Goal: Task Accomplishment & Management: Manage account settings

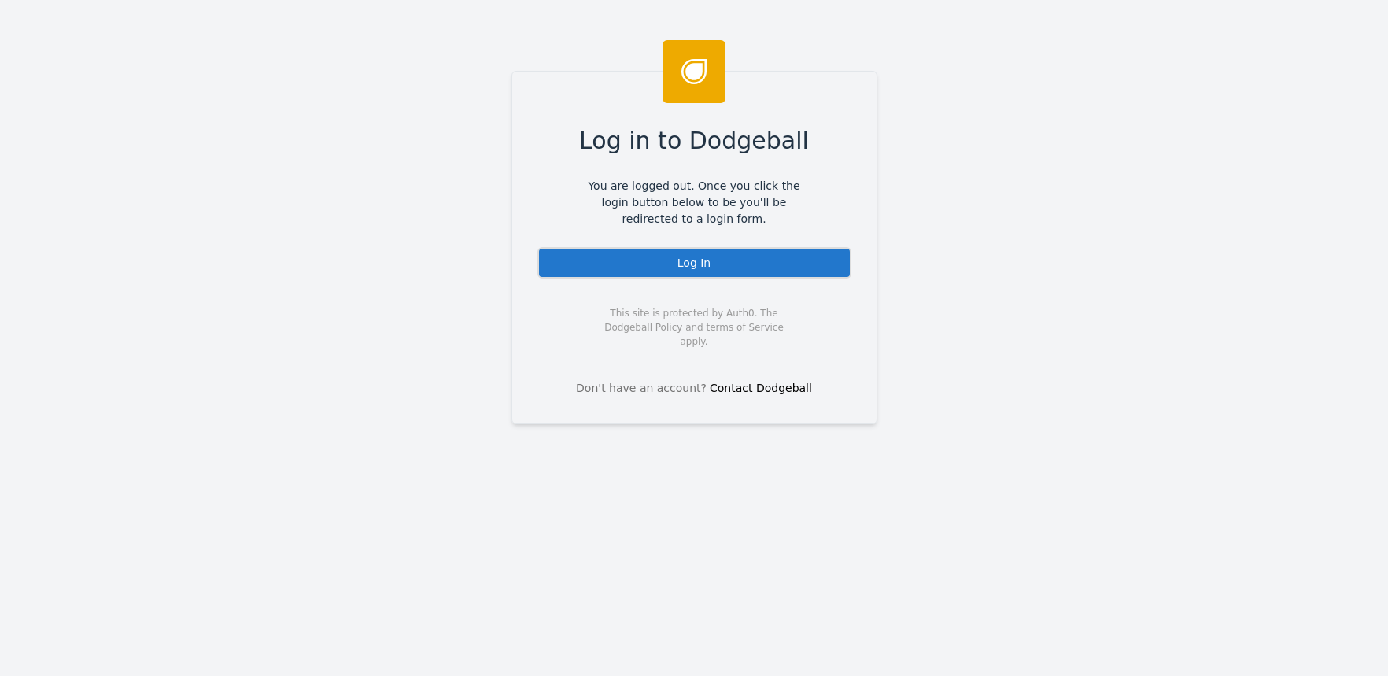
click at [642, 249] on div "Log In" at bounding box center [694, 262] width 314 height 31
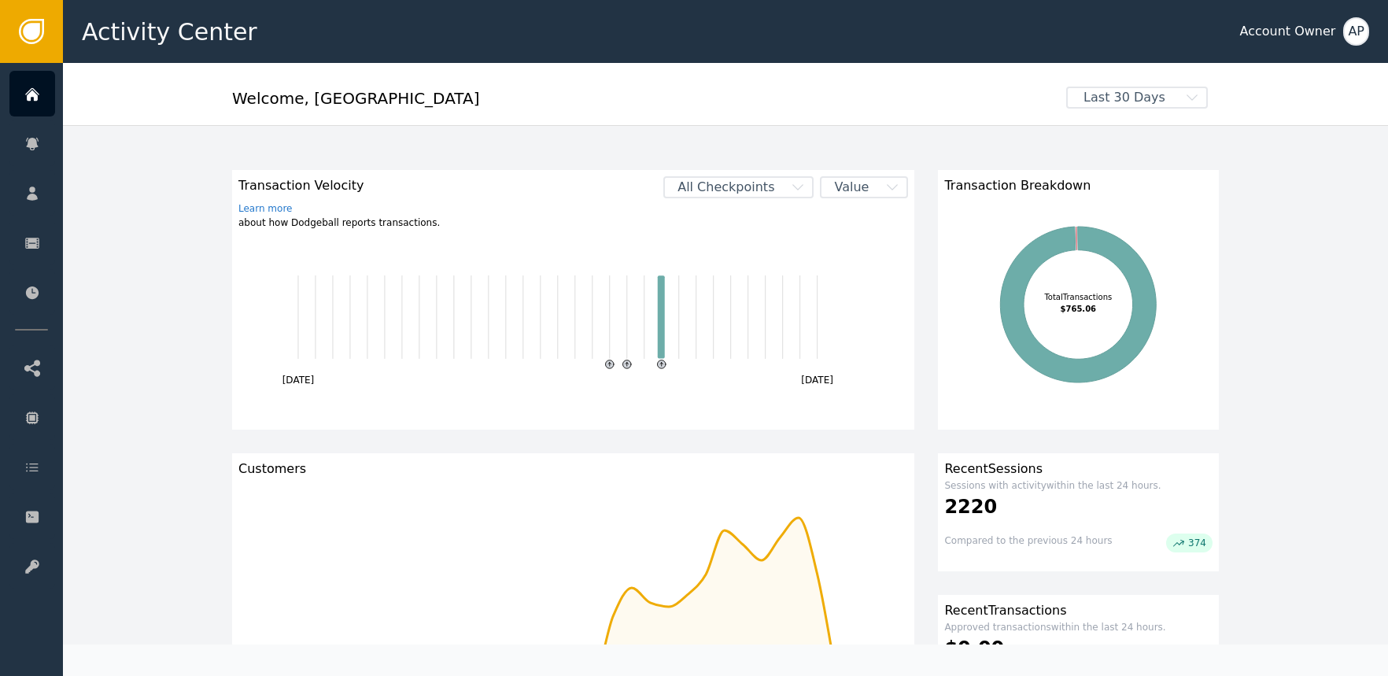
click at [790, 191] on icon "button" at bounding box center [798, 187] width 16 height 16
click at [726, 275] on div "SHOPIFY_CREATE_ORDER" at bounding box center [752, 279] width 91 height 17
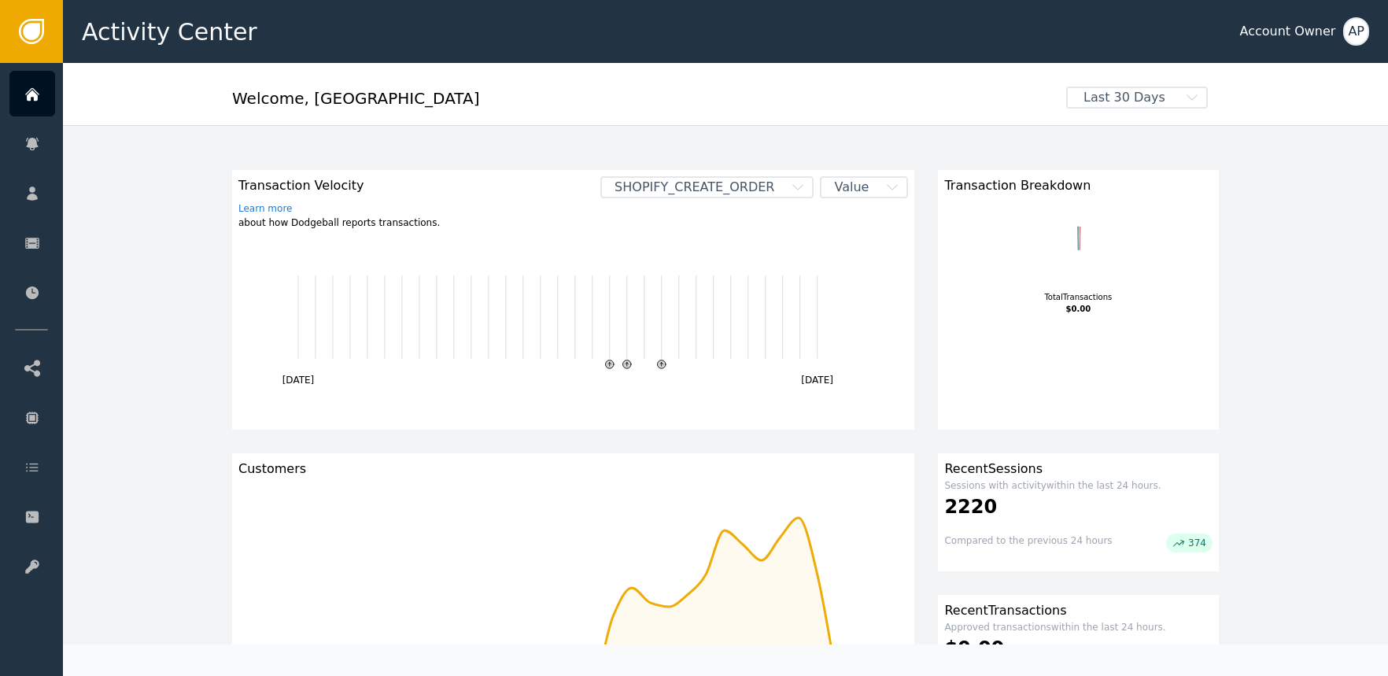
click at [751, 188] on span "SHOPIFY_CREATE_ORDER" at bounding box center [694, 187] width 185 height 19
click at [738, 249] on div "INVOKE_STANDALONE_SIFT" at bounding box center [752, 249] width 91 height 17
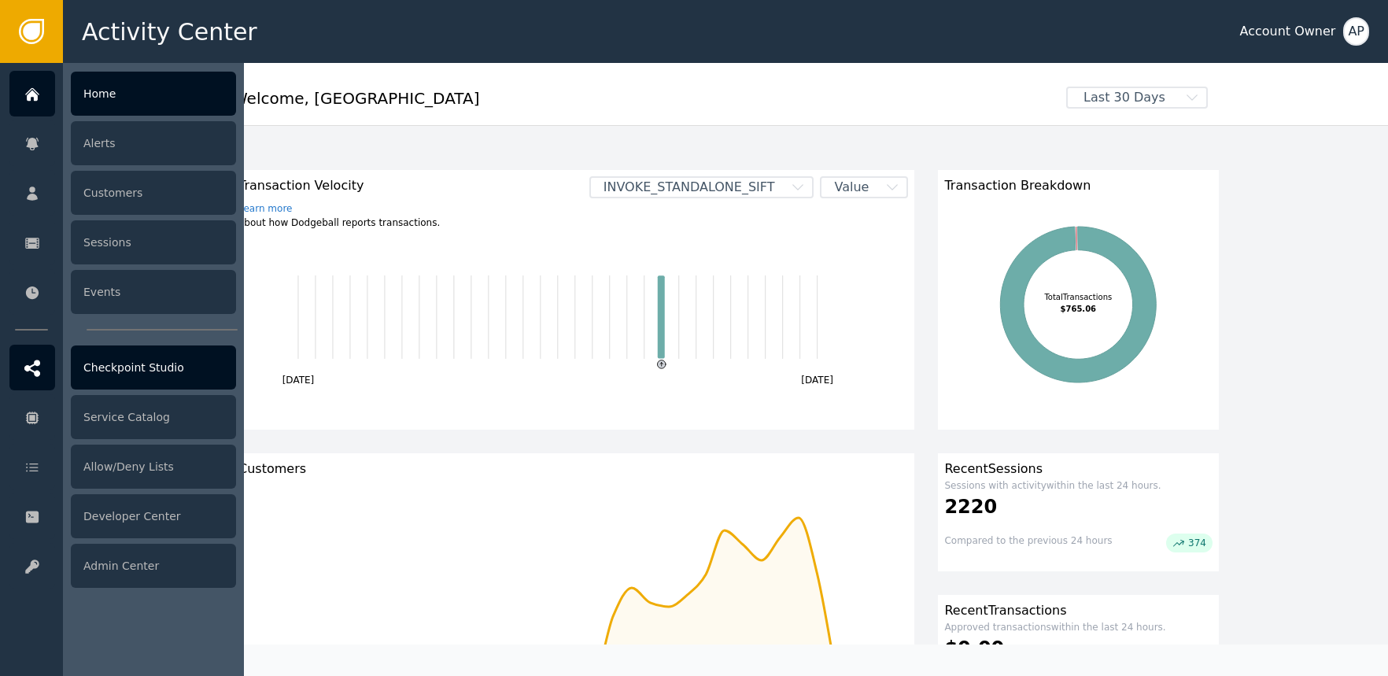
click at [30, 374] on icon at bounding box center [32, 368] width 16 height 17
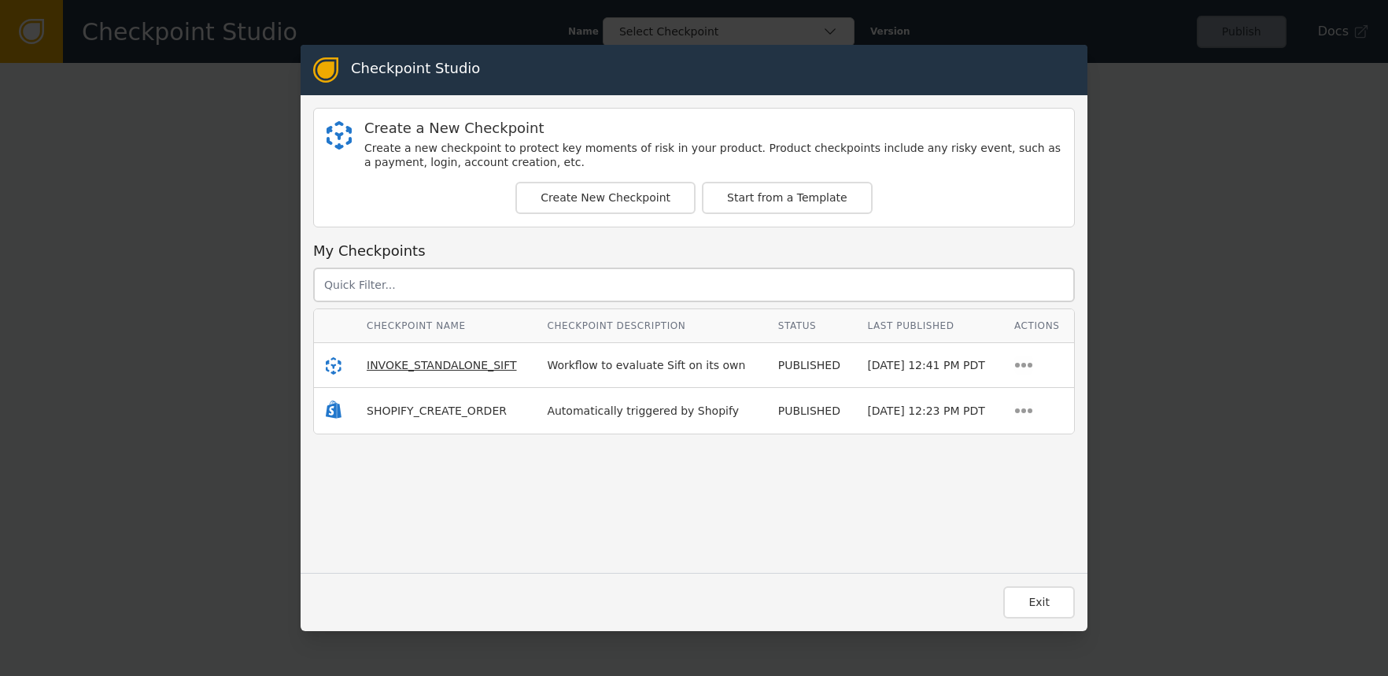
click at [488, 367] on span "INVOKE_STANDALONE_SIFT" at bounding box center [442, 365] width 150 height 13
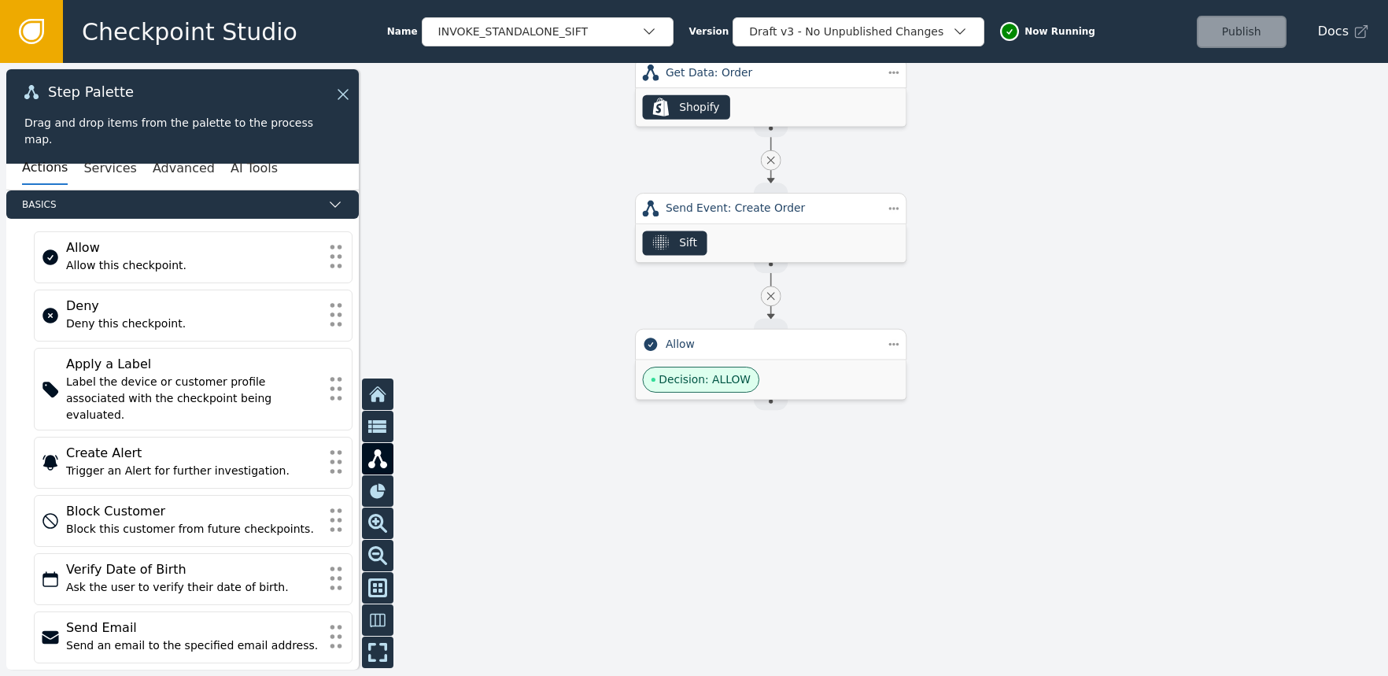
drag, startPoint x: 556, startPoint y: 449, endPoint x: 578, endPoint y: 239, distance: 211.2
click at [577, 239] on div at bounding box center [694, 369] width 1388 height 613
click at [691, 246] on div "Sift" at bounding box center [691, 244] width 18 height 17
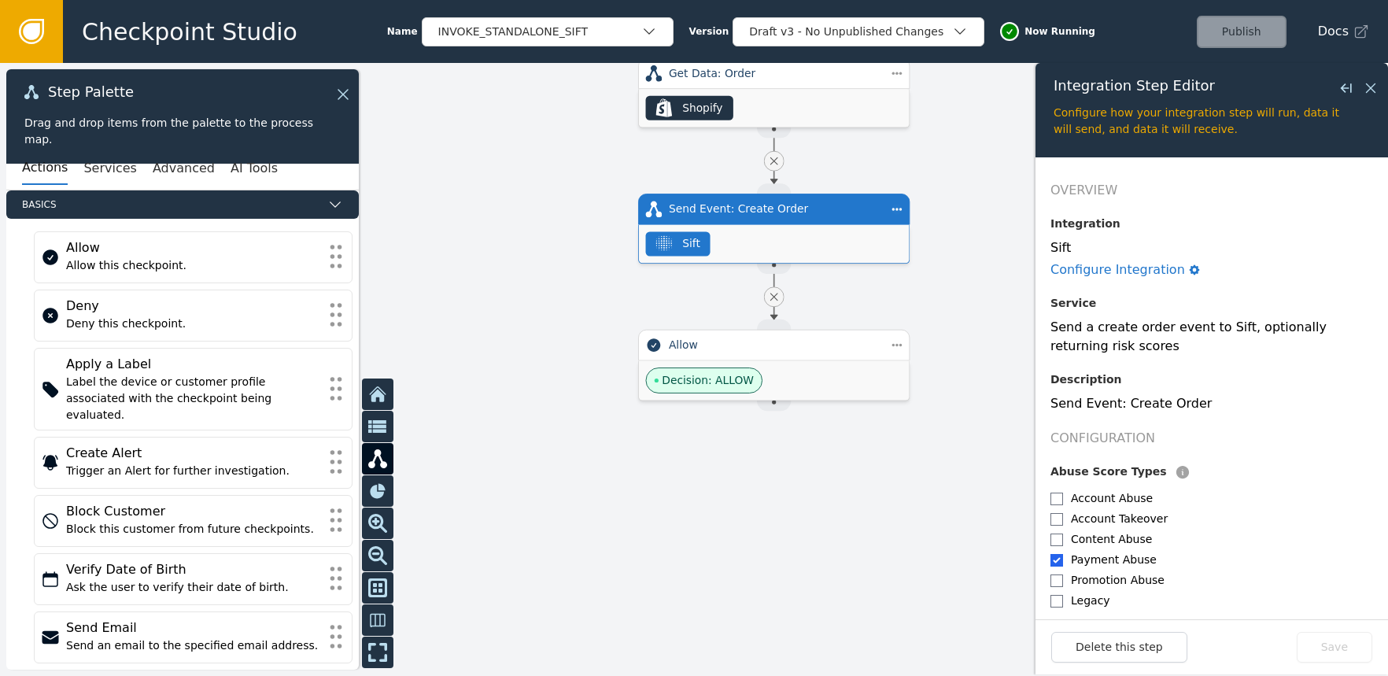
click at [541, 286] on div at bounding box center [694, 369] width 1388 height 613
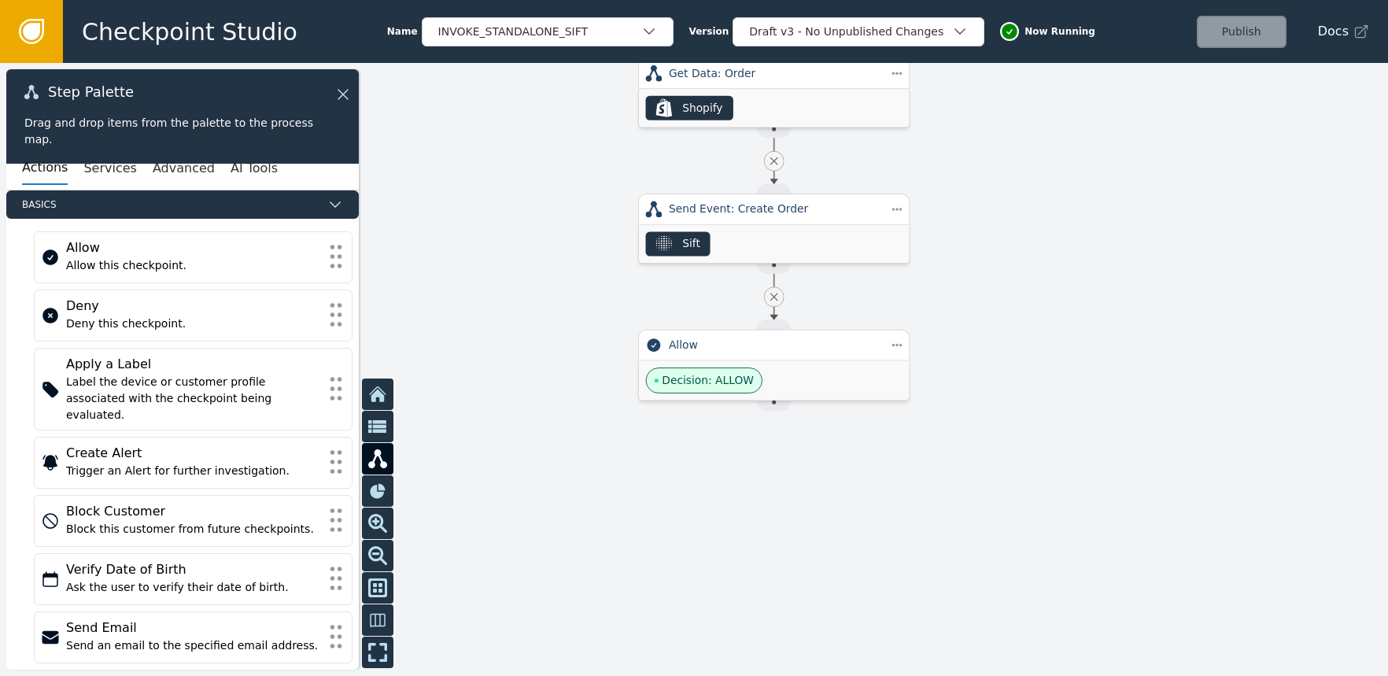
click at [39, 29] on icon at bounding box center [31, 31] width 17 height 17
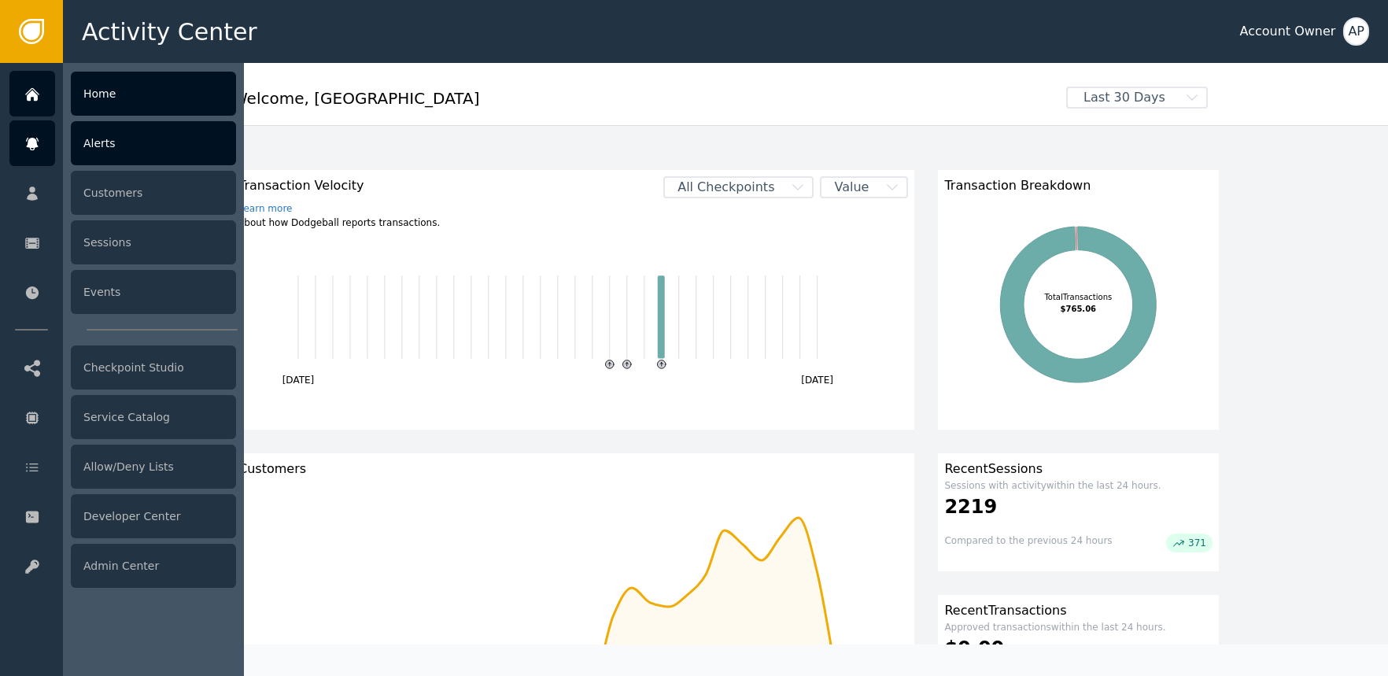
click at [39, 146] on div at bounding box center [32, 143] width 46 height 46
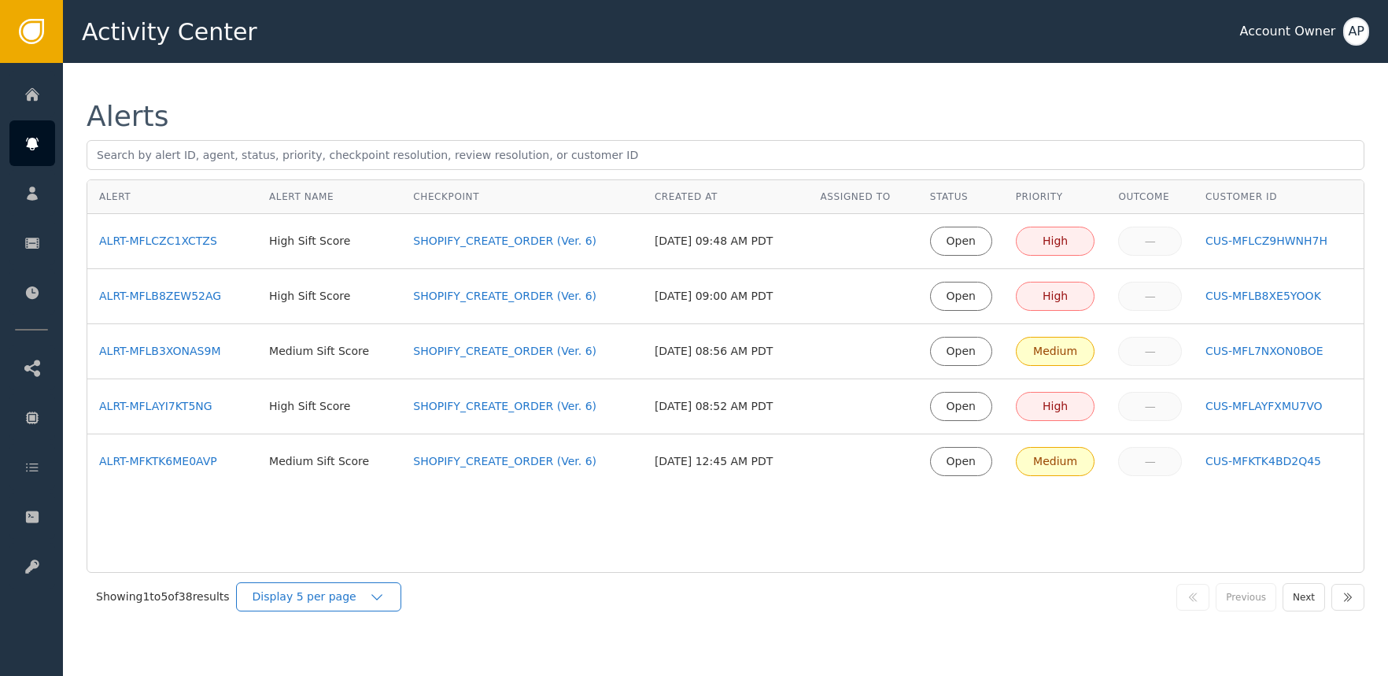
click at [322, 600] on div "Display 5 per page" at bounding box center [311, 597] width 116 height 17
click at [328, 653] on div "Display 25 per page" at bounding box center [323, 661] width 126 height 17
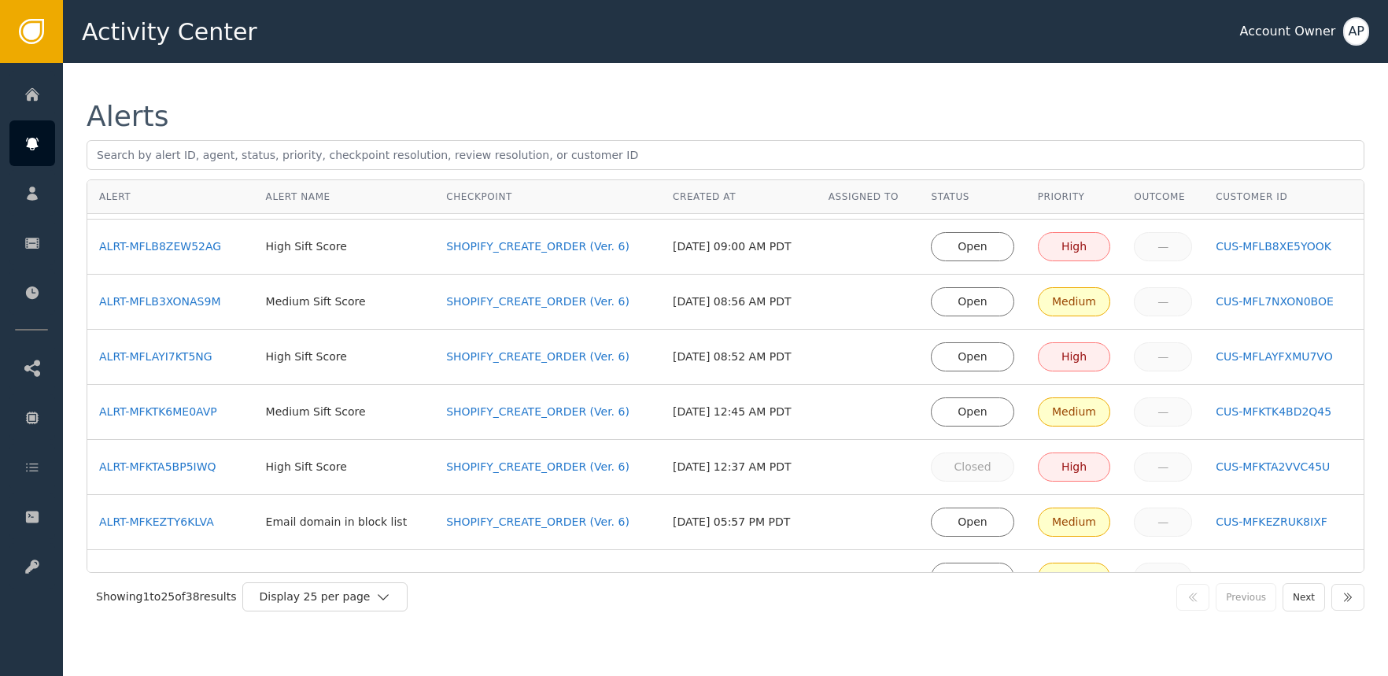
scroll to position [46, 0]
click at [175, 356] on div "ALRT-MFLAYI7KT5NG" at bounding box center [170, 360] width 143 height 17
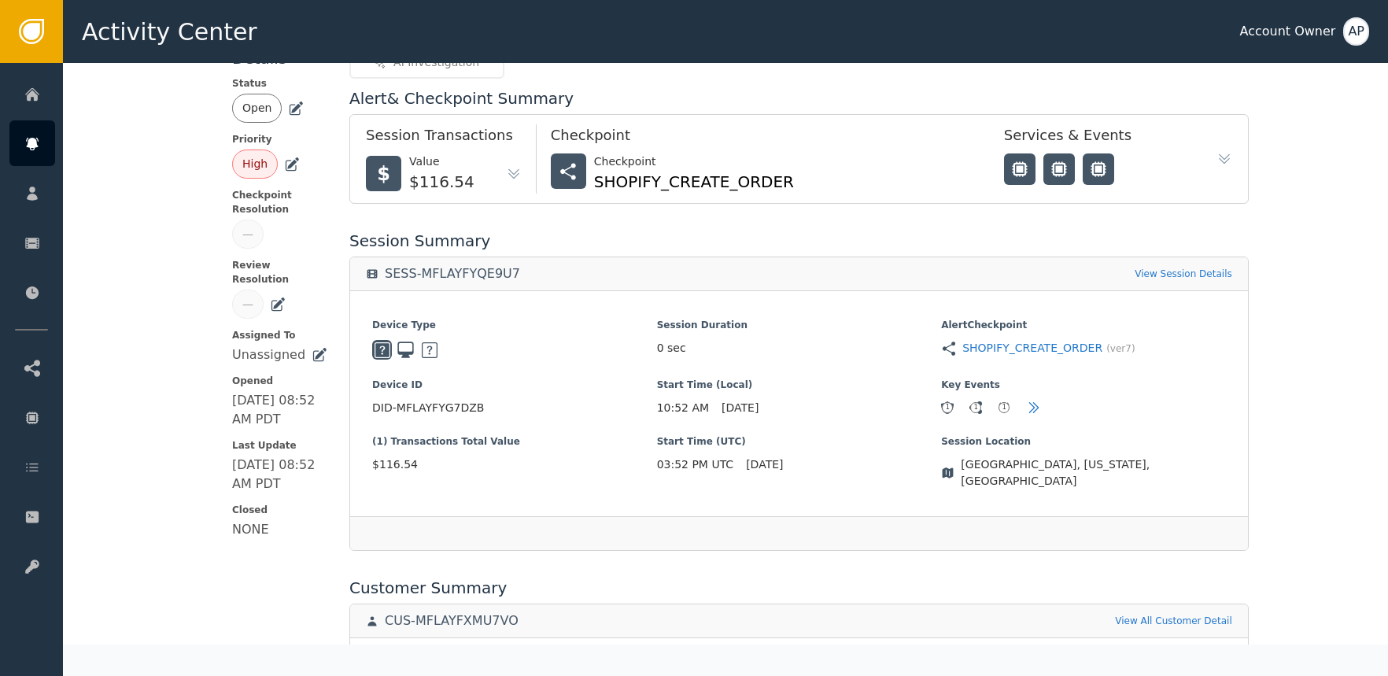
scroll to position [420, 0]
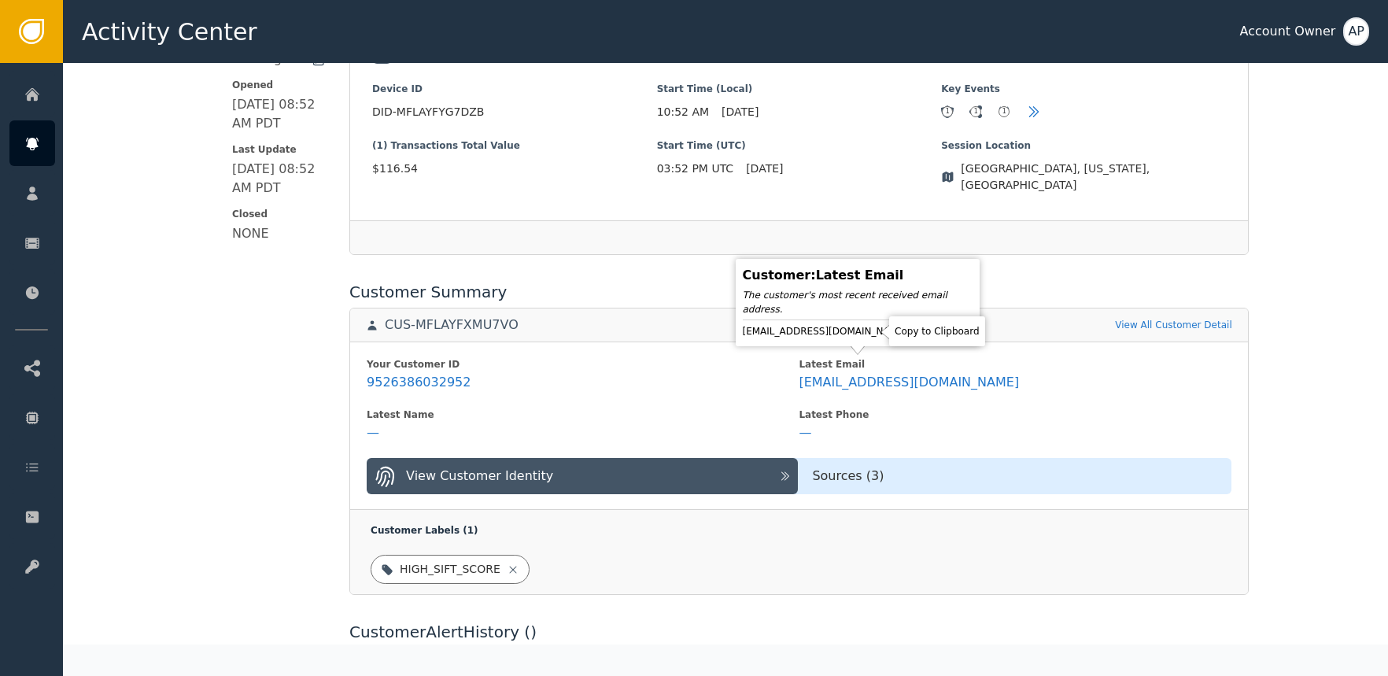
click at [914, 338] on icon at bounding box center [922, 331] width 16 height 16
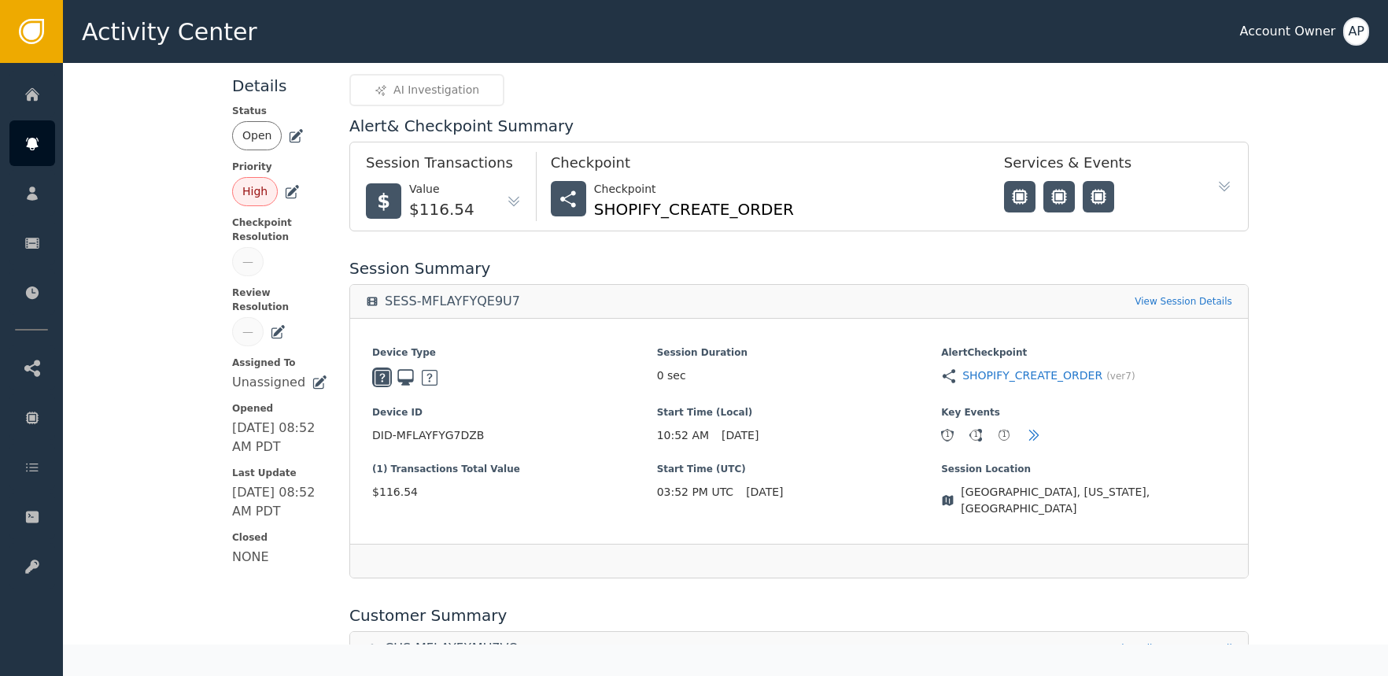
scroll to position [0, 0]
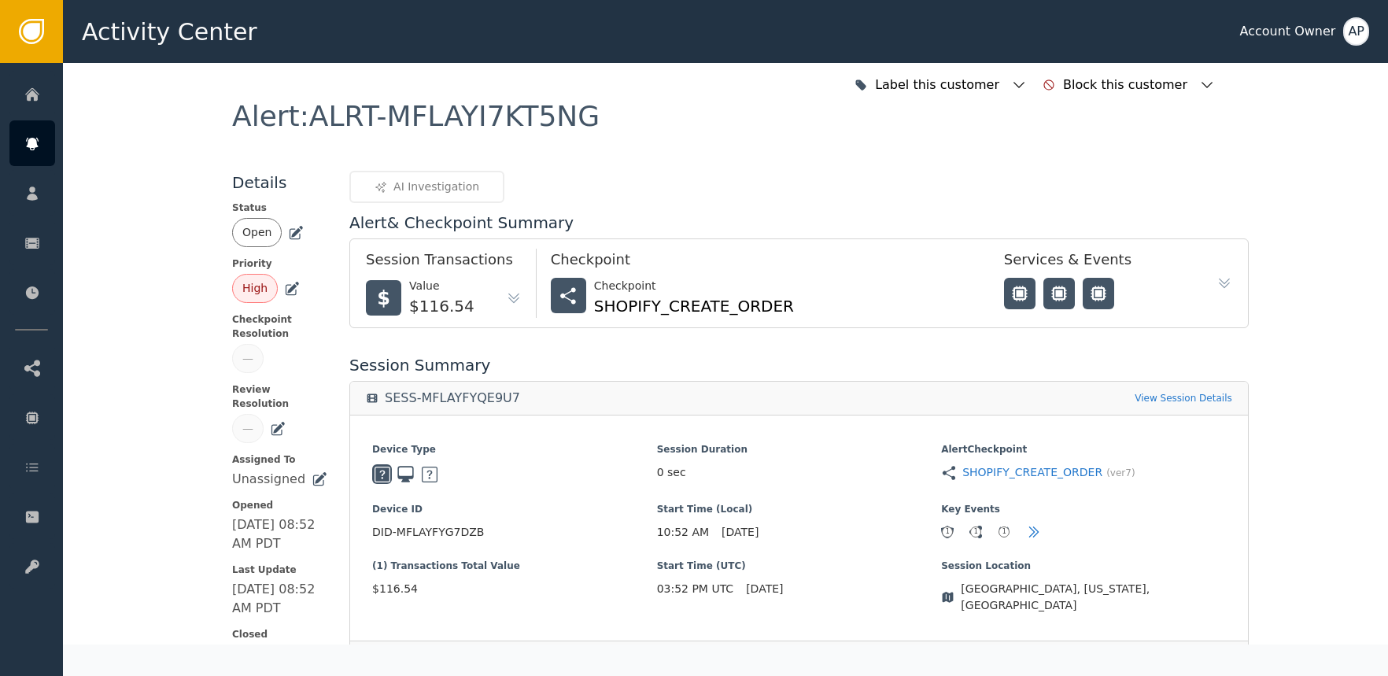
drag, startPoint x: 290, startPoint y: 225, endPoint x: 287, endPoint y: 239, distance: 14.4
click at [290, 226] on icon at bounding box center [296, 233] width 16 height 16
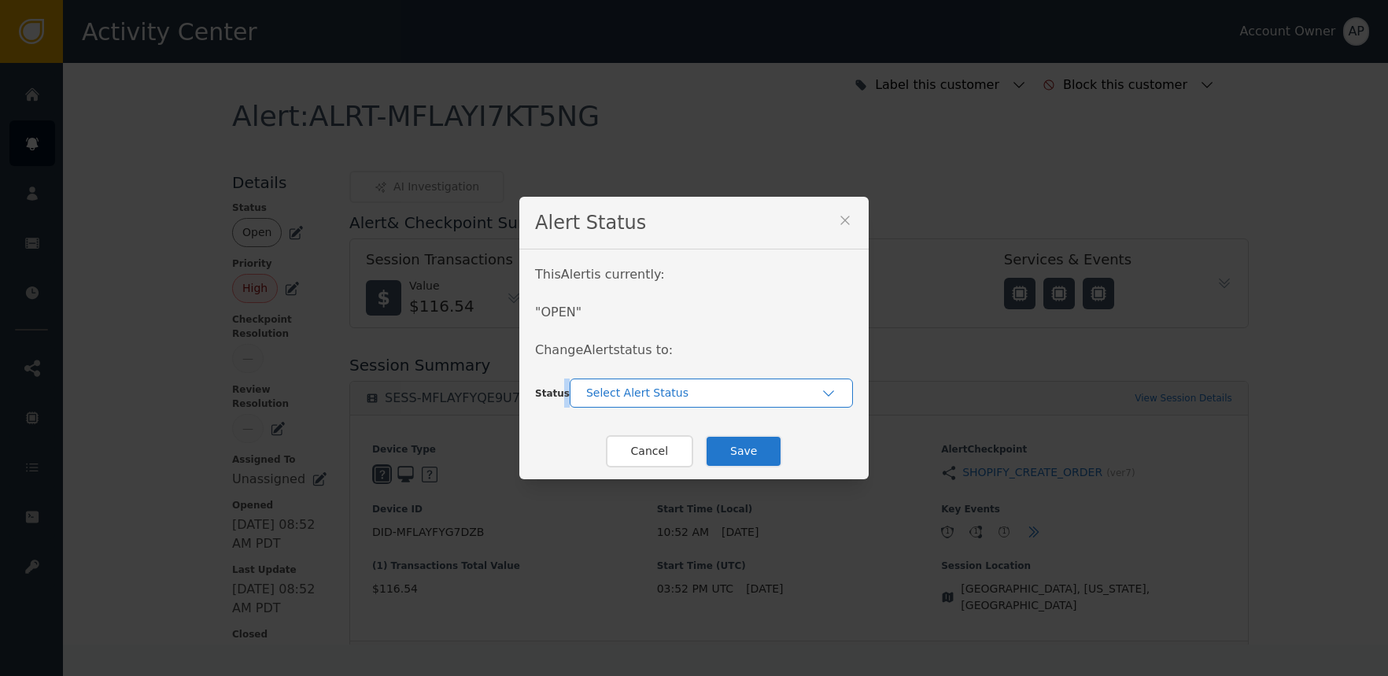
click at [589, 392] on div "This Alert is currently: " OPEN " Change Alert status to: Status Select Alert S…" at bounding box center [693, 336] width 349 height 174
click at [616, 402] on div "Select Alert Status" at bounding box center [711, 392] width 283 height 29
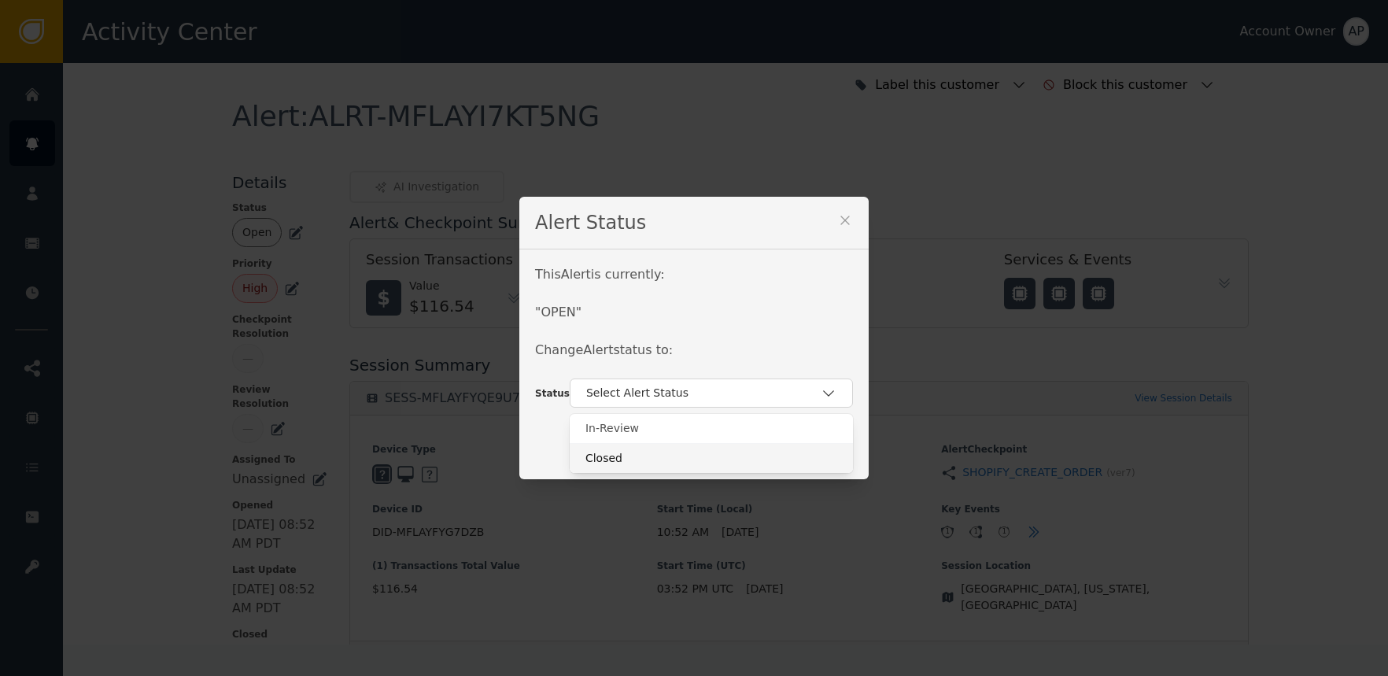
drag, startPoint x: 663, startPoint y: 449, endPoint x: 688, endPoint y: 448, distance: 25.2
click at [664, 449] on div "Closed" at bounding box center [711, 458] width 283 height 30
click at [733, 445] on button "Save" at bounding box center [743, 451] width 77 height 32
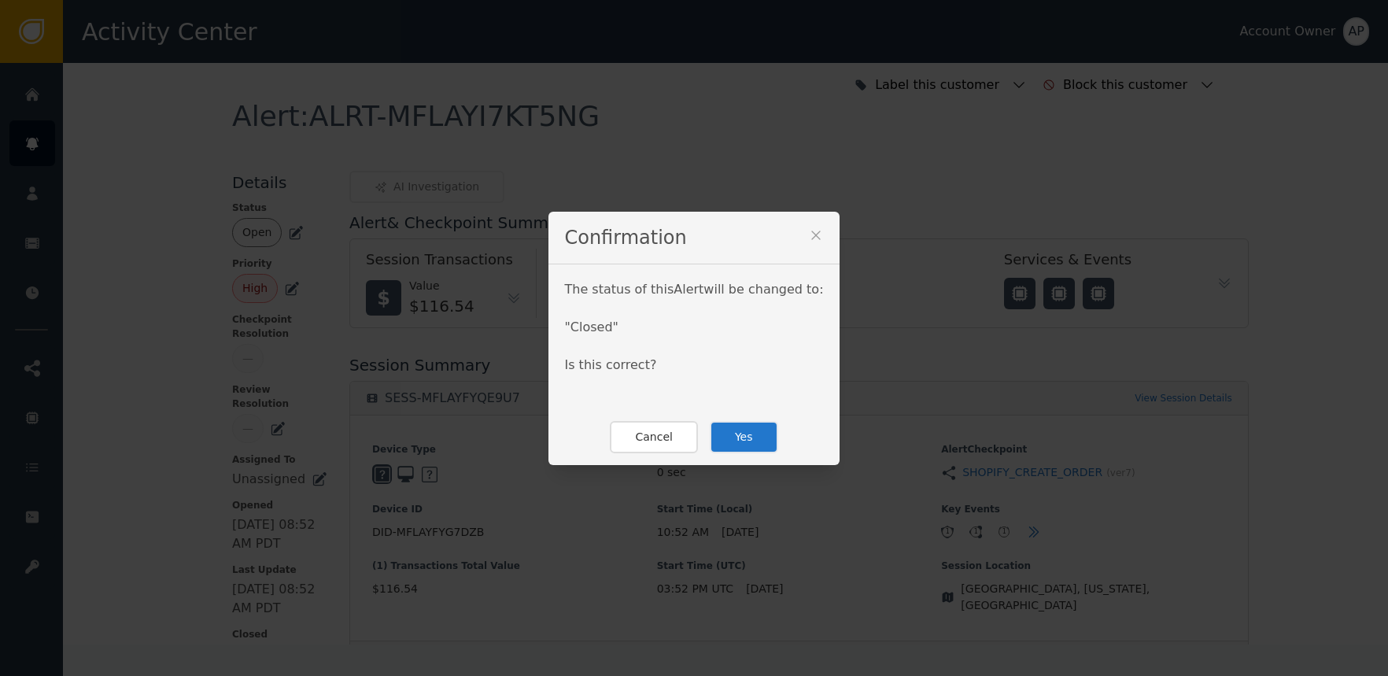
click at [733, 445] on button "Yes" at bounding box center [744, 437] width 68 height 32
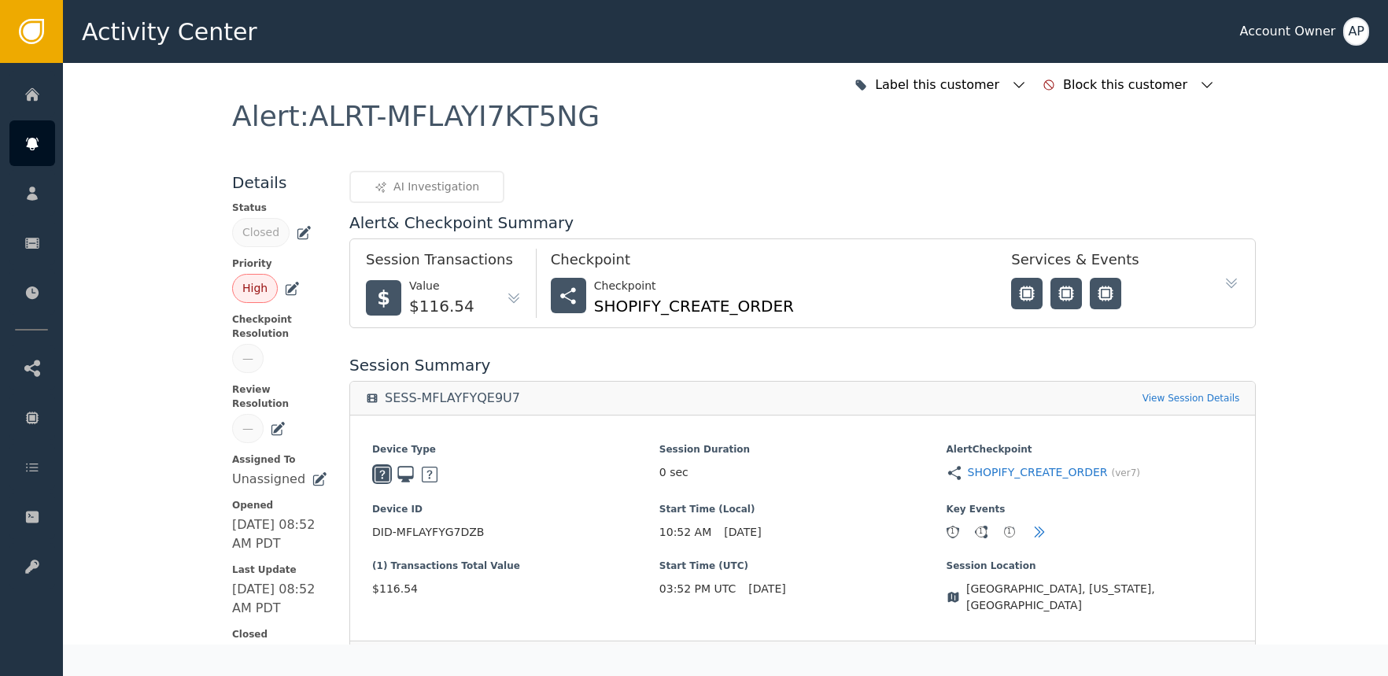
click at [593, 162] on div "Alert : ALRT-MFLAYI7KT5NG" at bounding box center [725, 136] width 987 height 68
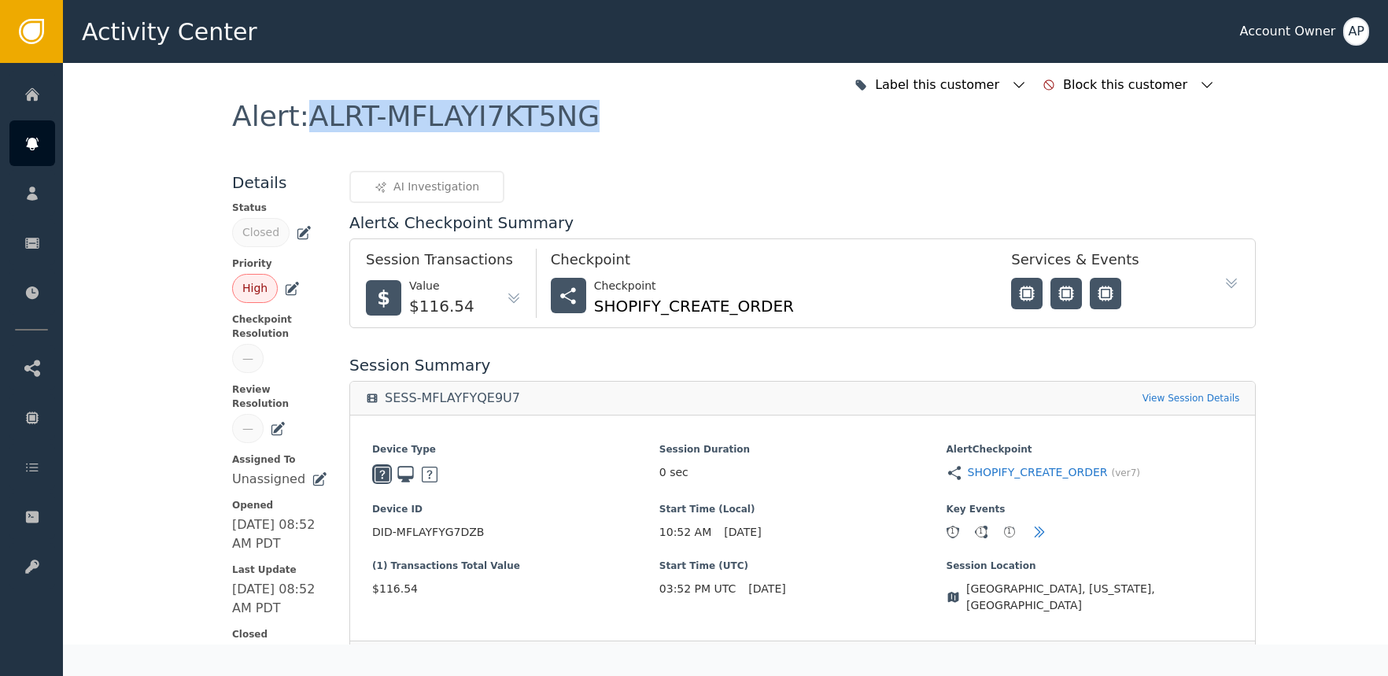
copy div "ALRT-MFLAYI7KT5NG"
drag, startPoint x: 548, startPoint y: 131, endPoint x: 300, endPoint y: 124, distance: 248.0
click at [299, 124] on div "Alert : ALRT-MFLAYI7KT5NG" at bounding box center [725, 136] width 987 height 68
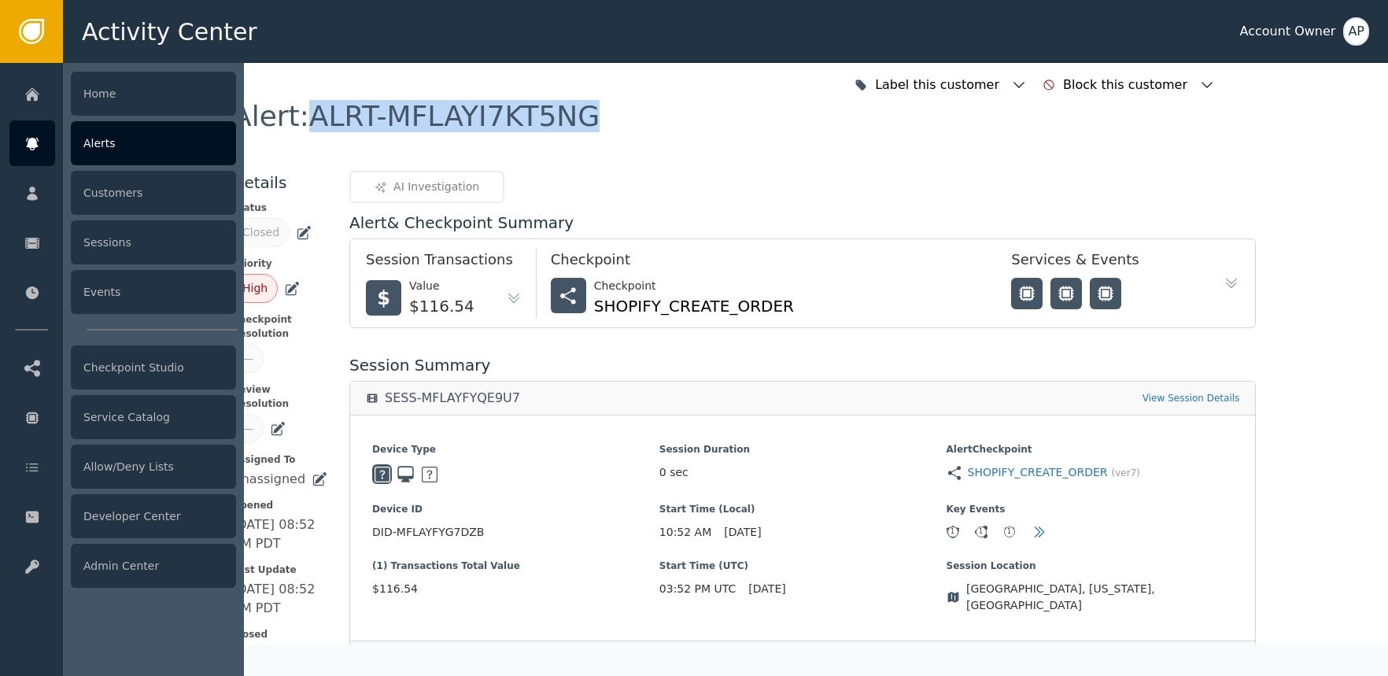
click at [28, 140] on icon at bounding box center [32, 143] width 16 height 17
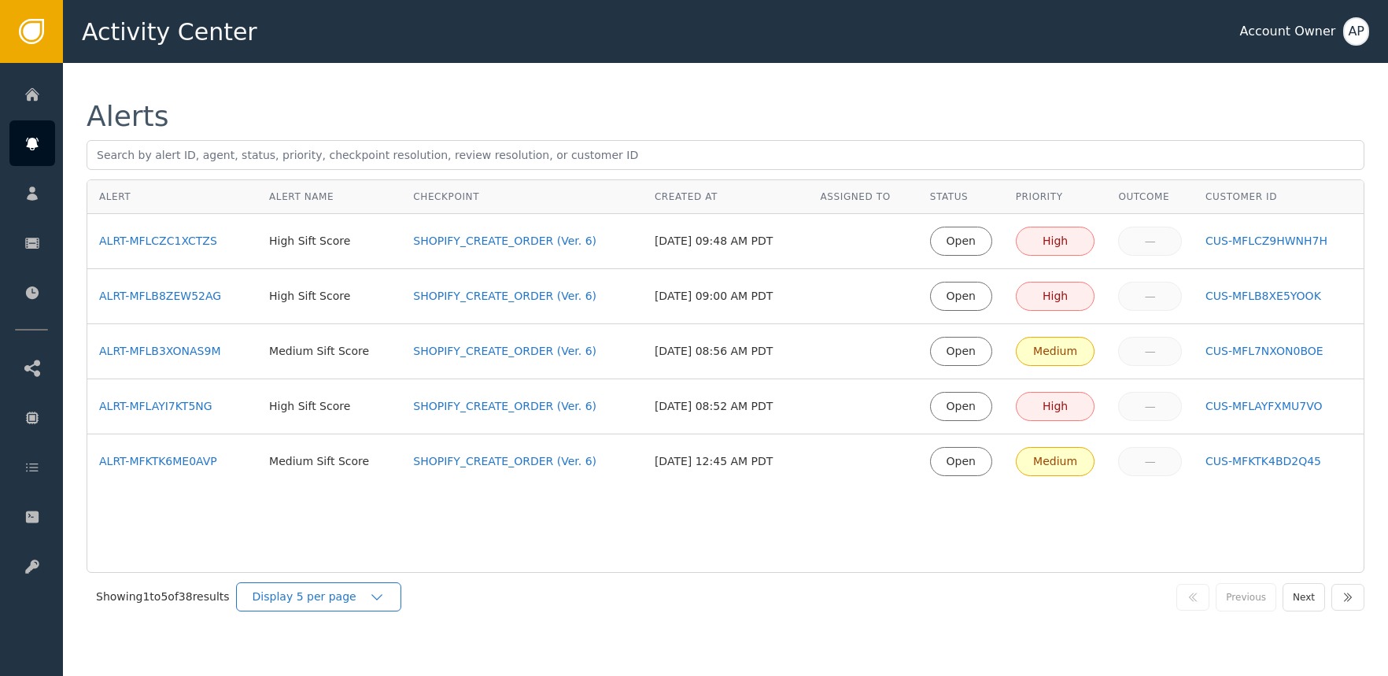
drag, startPoint x: 319, startPoint y: 598, endPoint x: 333, endPoint y: 595, distance: 14.5
click at [321, 598] on div "Display 5 per page" at bounding box center [311, 597] width 116 height 17
click at [358, 660] on div "Display 25 per page" at bounding box center [323, 661] width 126 height 17
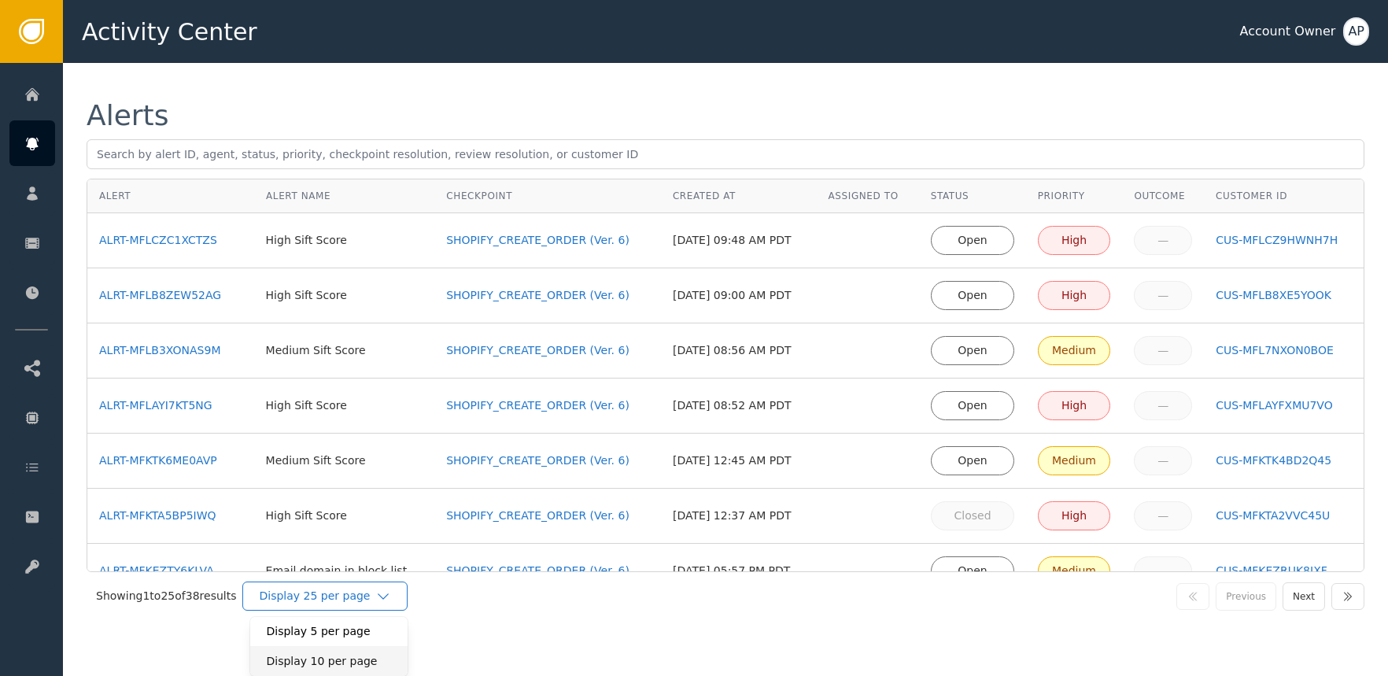
scroll to position [0, 0]
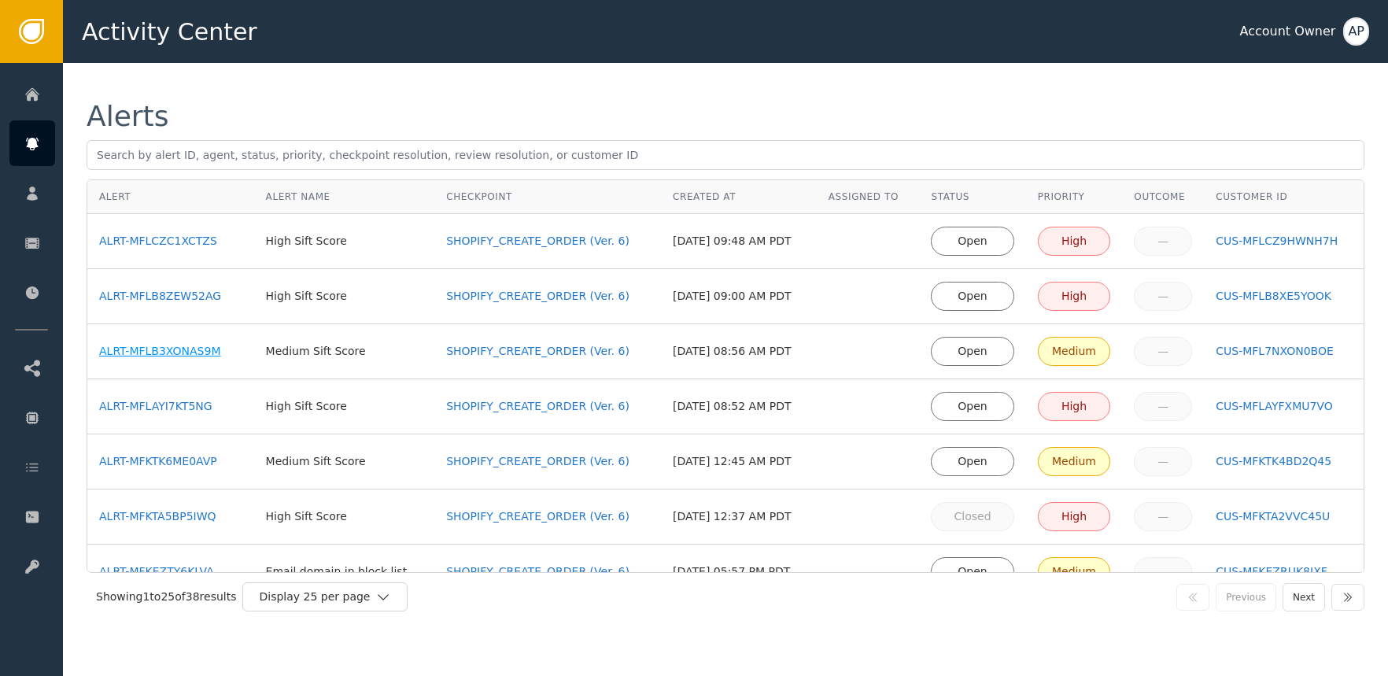
click at [171, 350] on div "ALRT-MFLB3XONAS9M" at bounding box center [170, 351] width 143 height 17
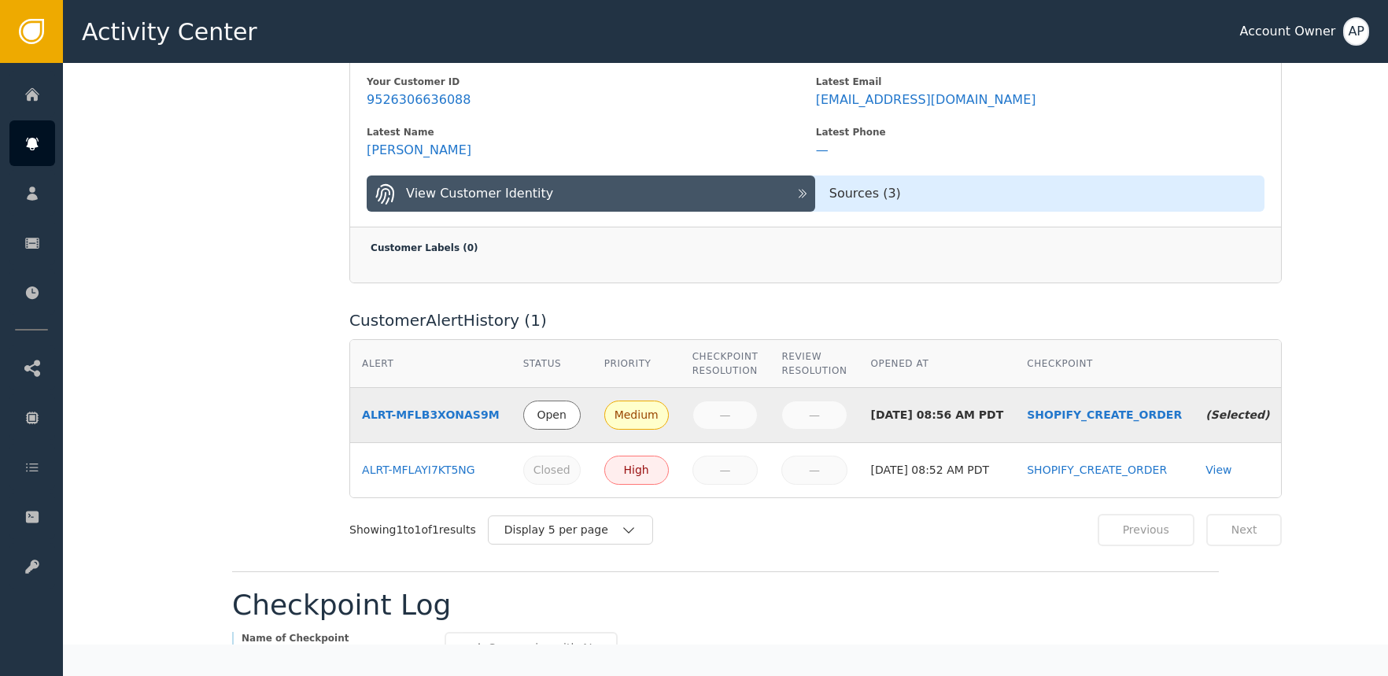
scroll to position [391, 0]
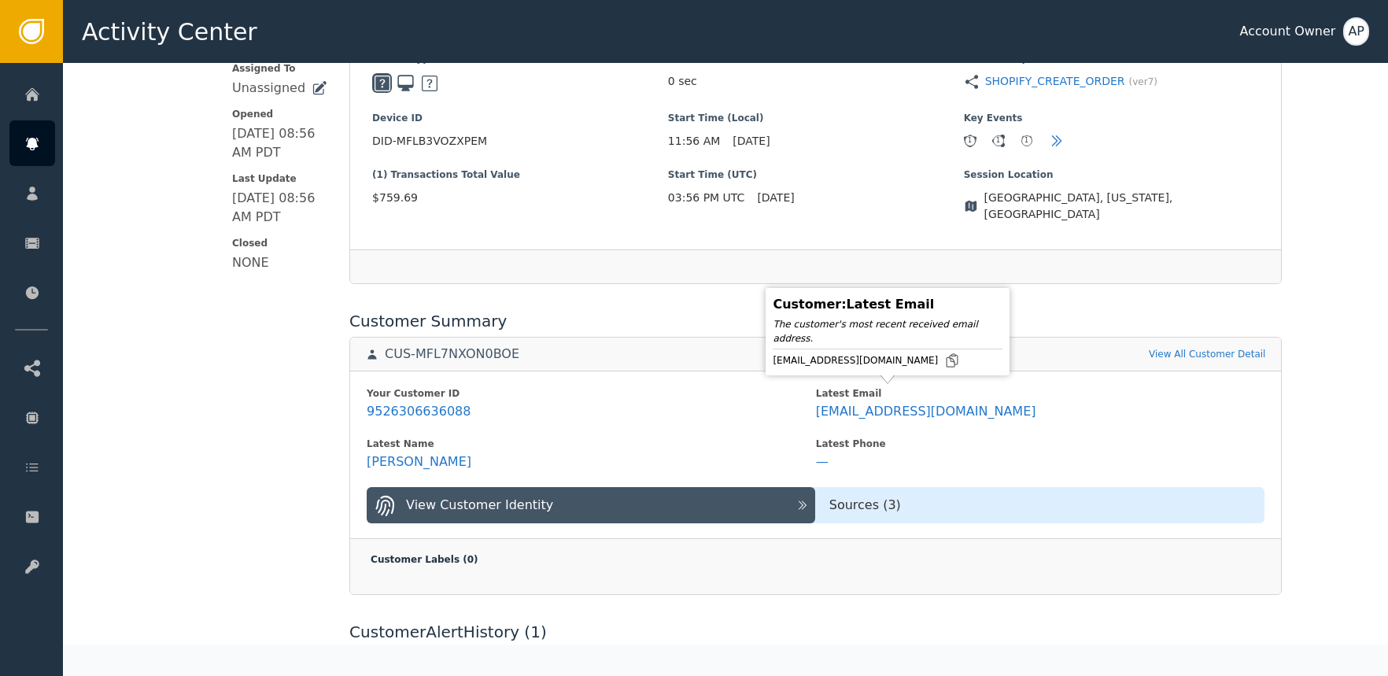
click at [932, 357] on div "[EMAIL_ADDRESS][DOMAIN_NAME]" at bounding box center [888, 361] width 230 height 16
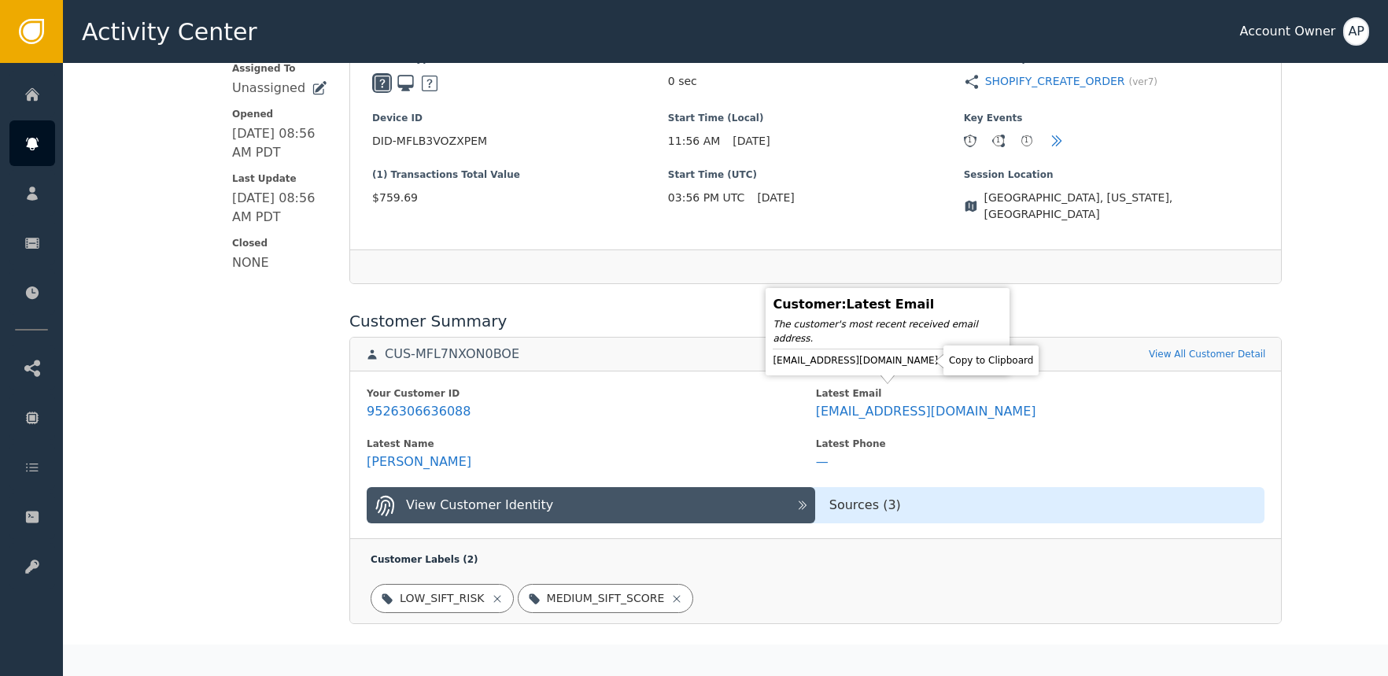
click at [944, 356] on icon at bounding box center [952, 361] width 16 height 16
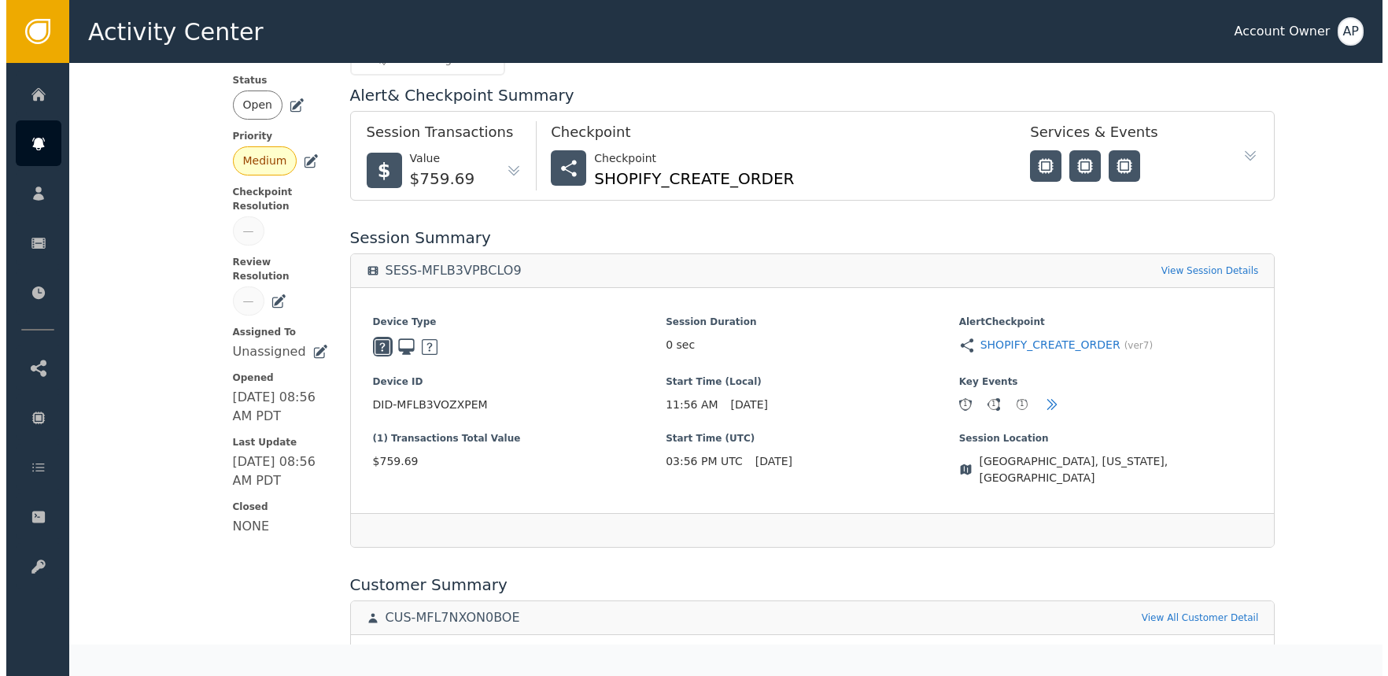
scroll to position [0, 0]
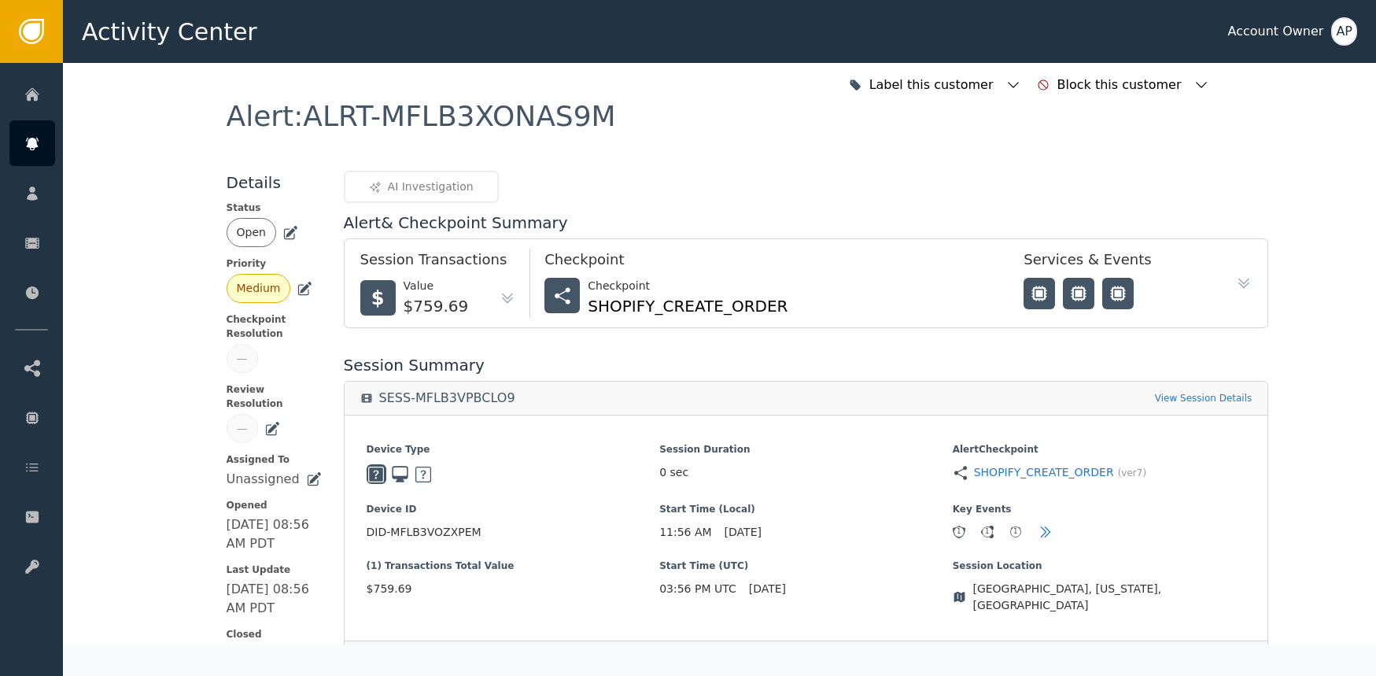
drag, startPoint x: 282, startPoint y: 234, endPoint x: 290, endPoint y: 242, distance: 10.6
click at [284, 234] on icon at bounding box center [290, 233] width 16 height 16
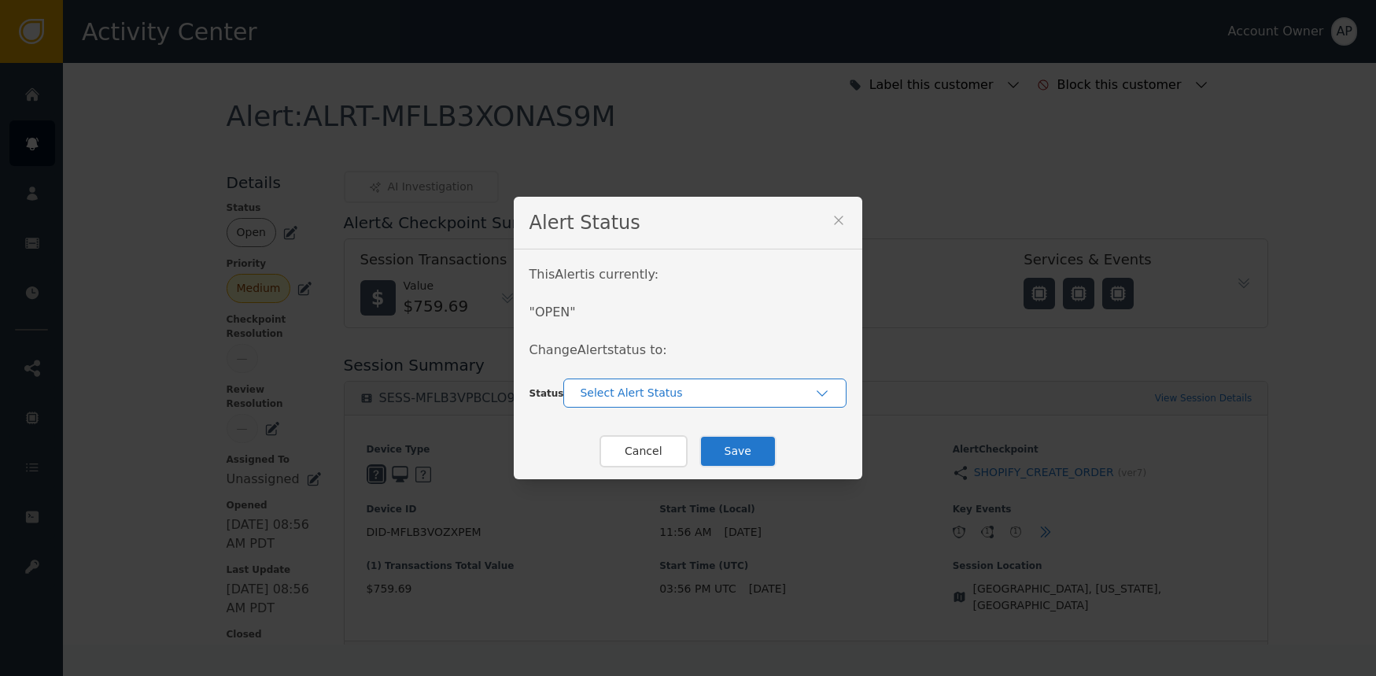
click at [624, 383] on div "Select Alert Status" at bounding box center [704, 392] width 283 height 29
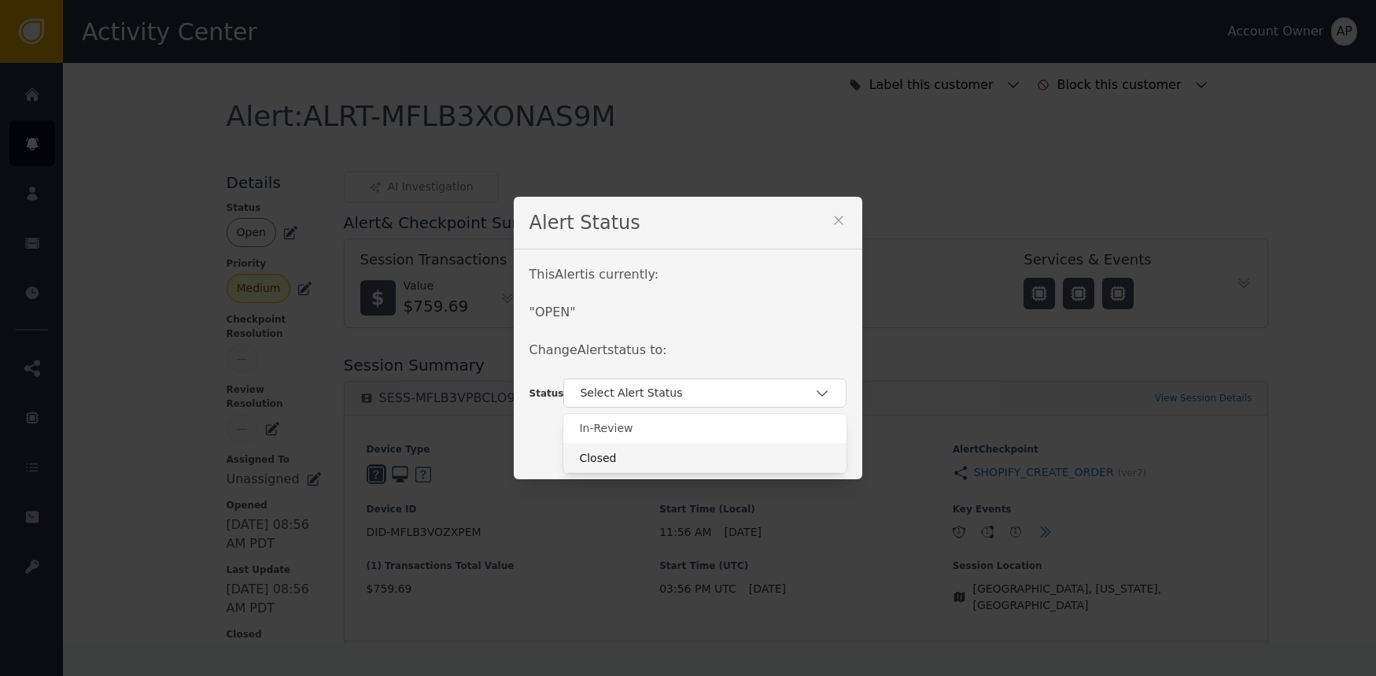
drag, startPoint x: 651, startPoint y: 447, endPoint x: 659, endPoint y: 446, distance: 8.7
click at [651, 447] on div "Closed" at bounding box center [704, 458] width 283 height 30
click at [711, 441] on button "Save" at bounding box center [738, 451] width 77 height 32
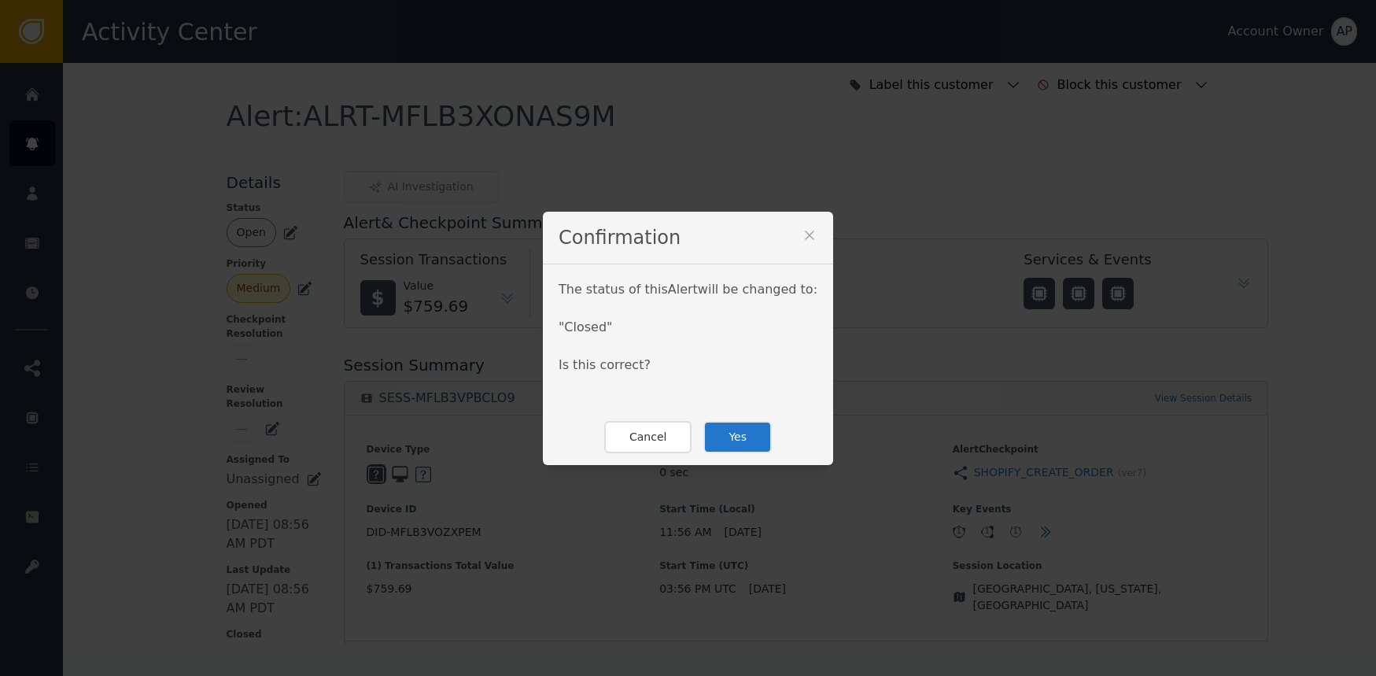
drag, startPoint x: 717, startPoint y: 445, endPoint x: 718, endPoint y: 433, distance: 11.9
click at [717, 445] on button "Yes" at bounding box center [737, 437] width 68 height 32
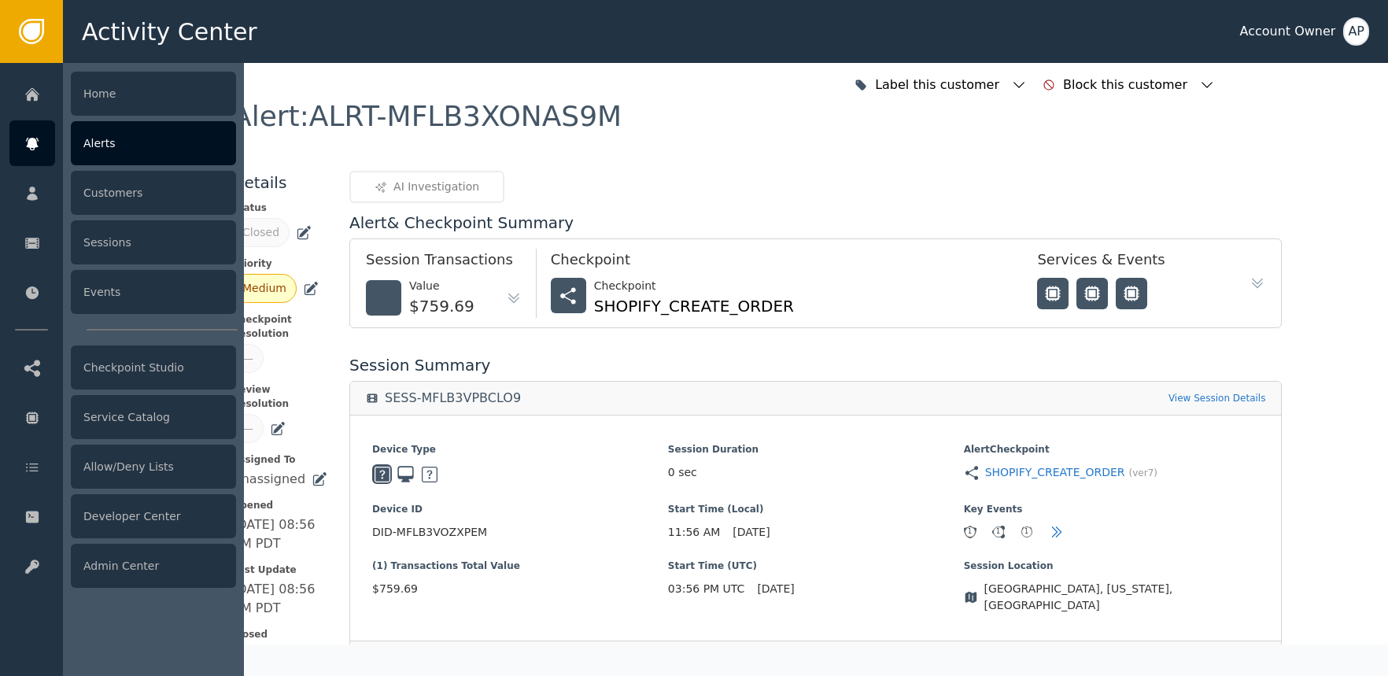
click at [49, 153] on div at bounding box center [32, 143] width 46 height 46
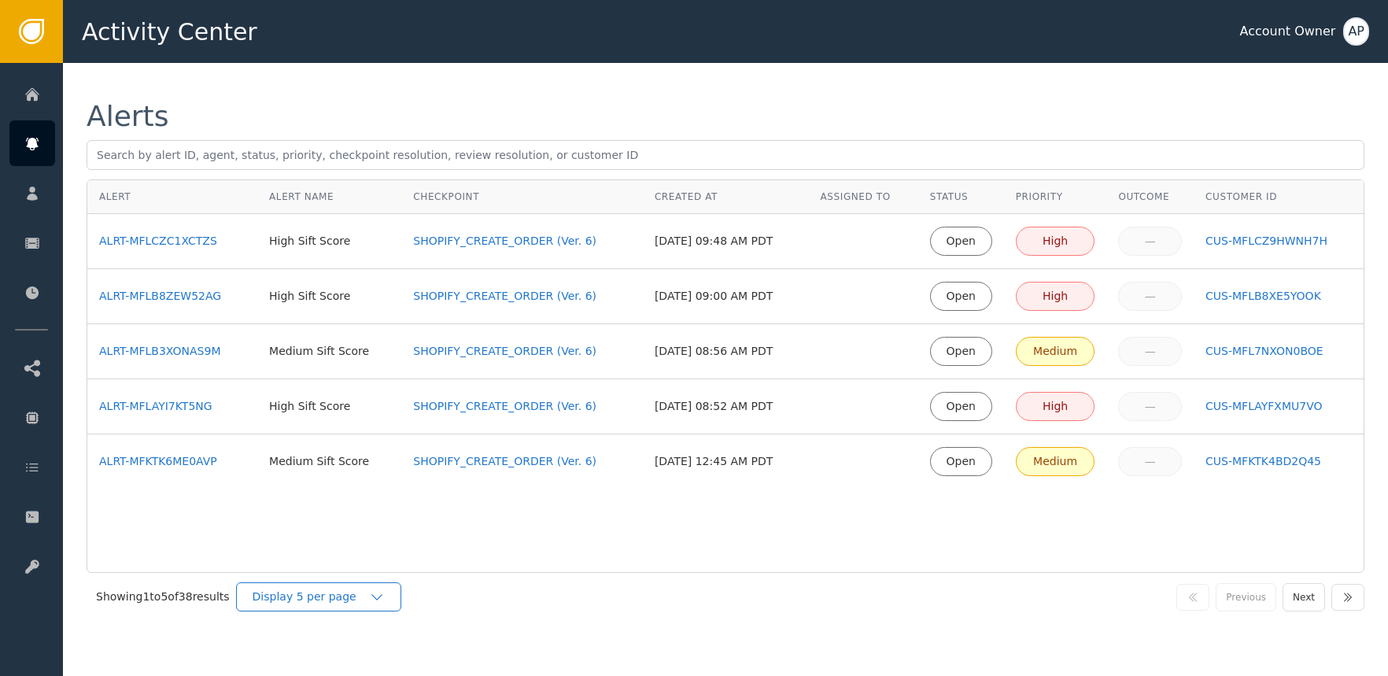
drag, startPoint x: 342, startPoint y: 590, endPoint x: 355, endPoint y: 593, distance: 12.8
click at [346, 590] on div "Display 5 per page" at bounding box center [311, 597] width 116 height 17
click at [356, 654] on div "Display 25 per page" at bounding box center [323, 662] width 126 height 17
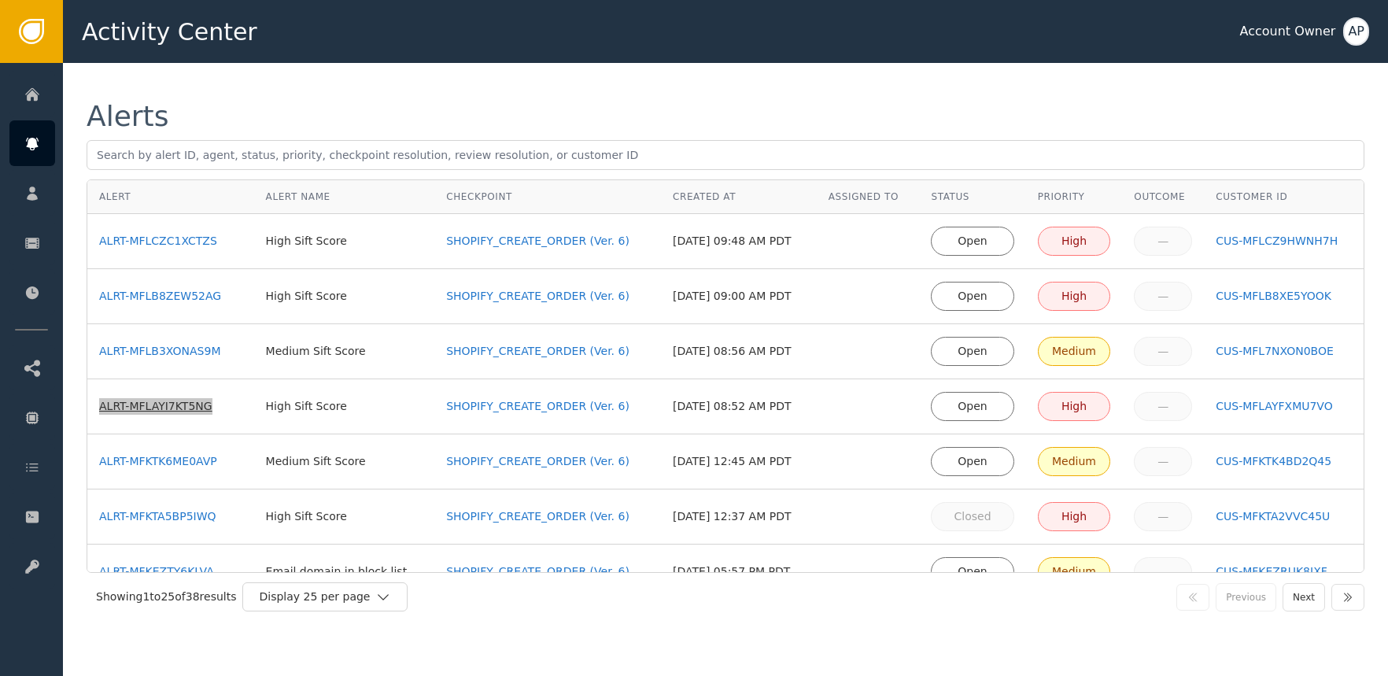
copy div "ALRT-MFLAYI7KT5NG"
click at [168, 401] on div "ALRT-MFLAYI7KT5NG" at bounding box center [170, 406] width 143 height 17
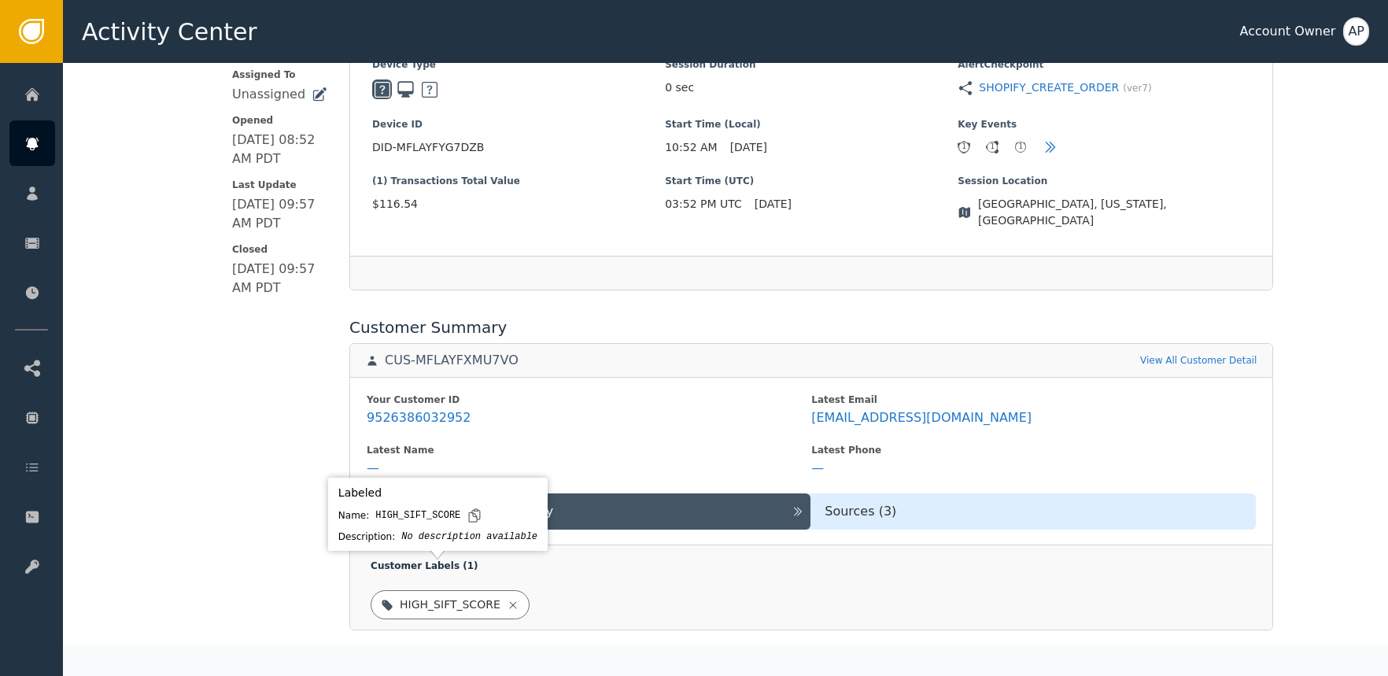
scroll to position [384, 0]
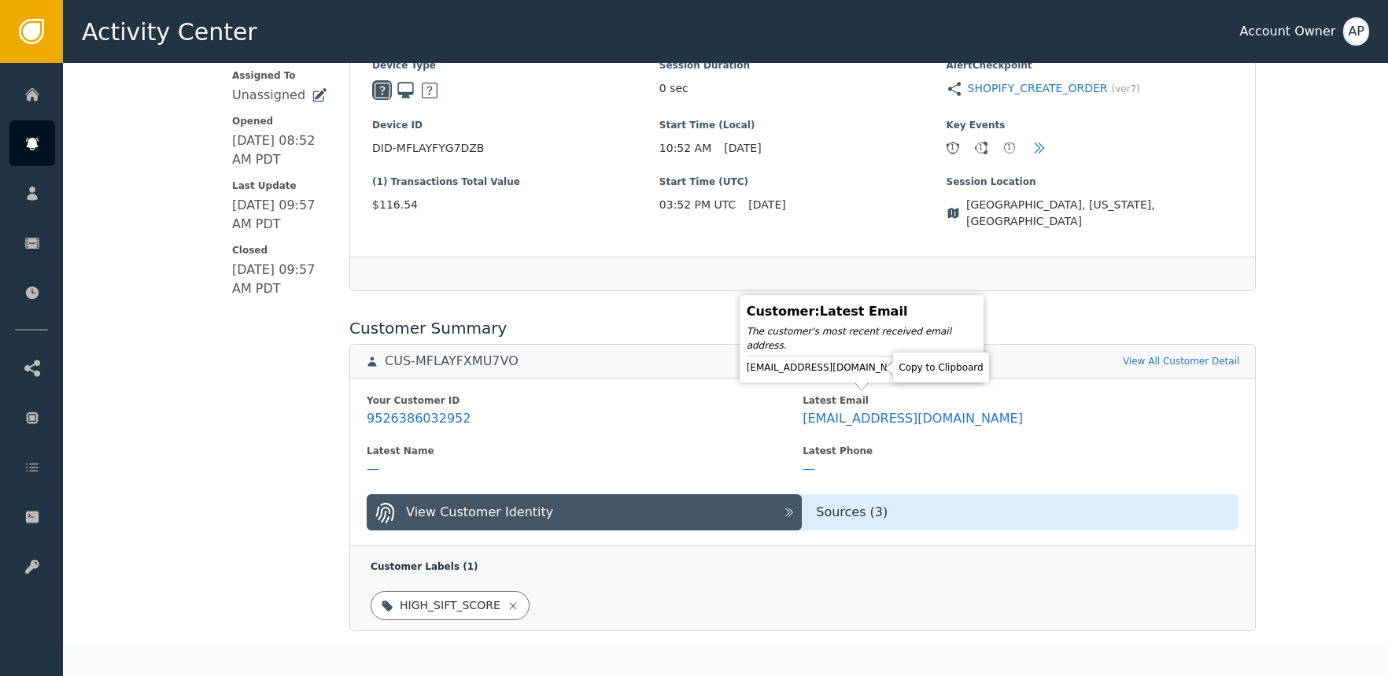
drag, startPoint x: 875, startPoint y: 367, endPoint x: 873, endPoint y: 382, distance: 15.1
click at [921, 367] on icon at bounding box center [926, 367] width 11 height 13
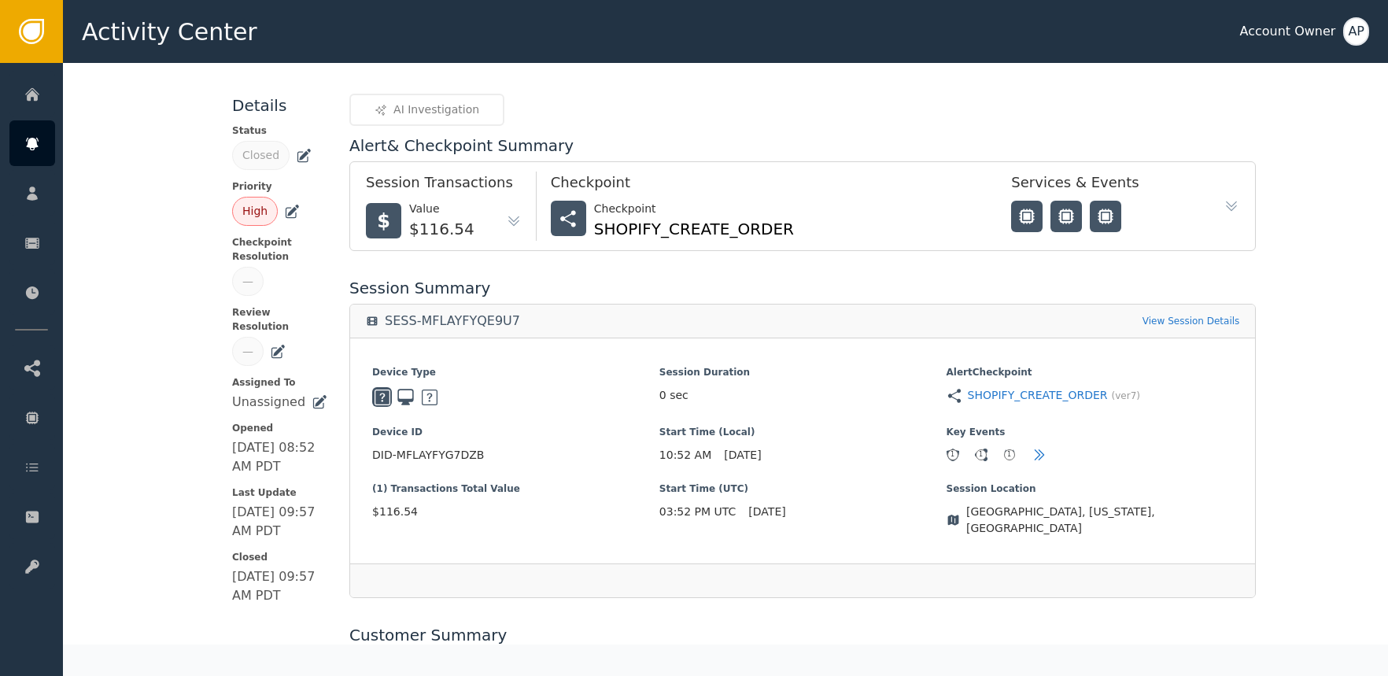
scroll to position [0, 0]
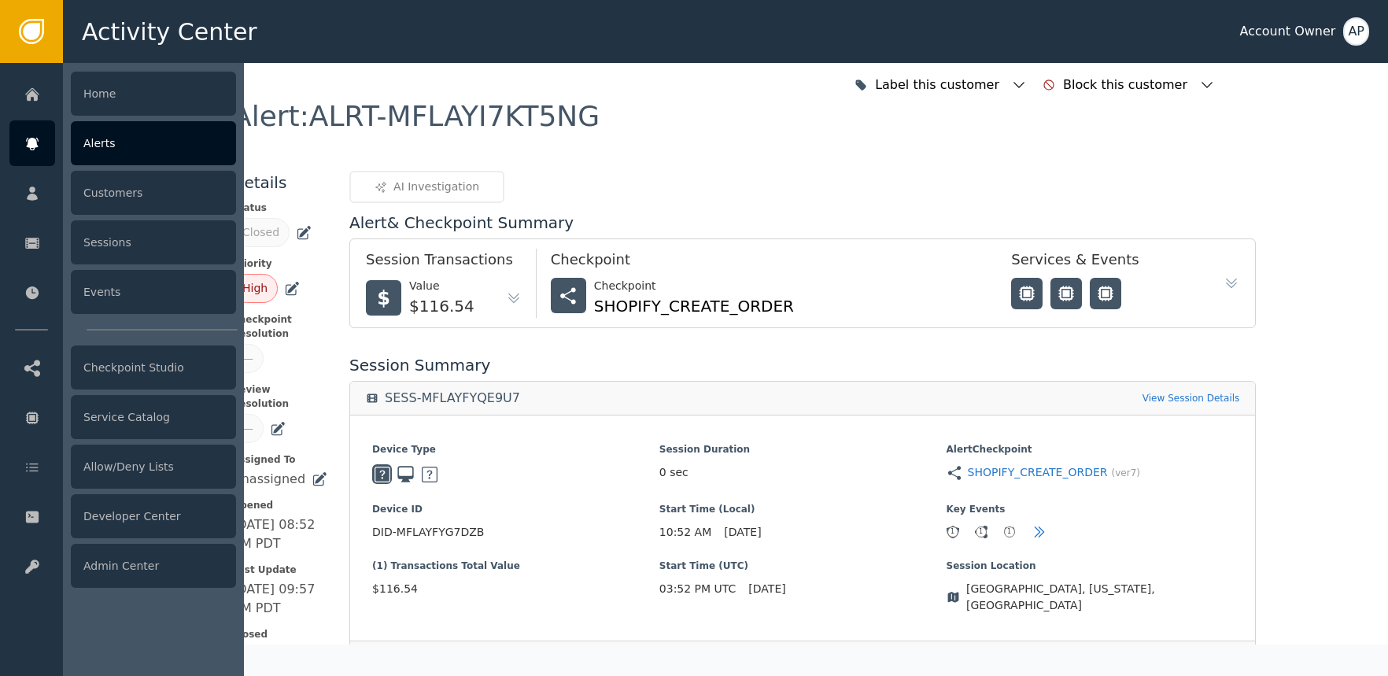
click at [39, 143] on icon at bounding box center [32, 143] width 16 height 17
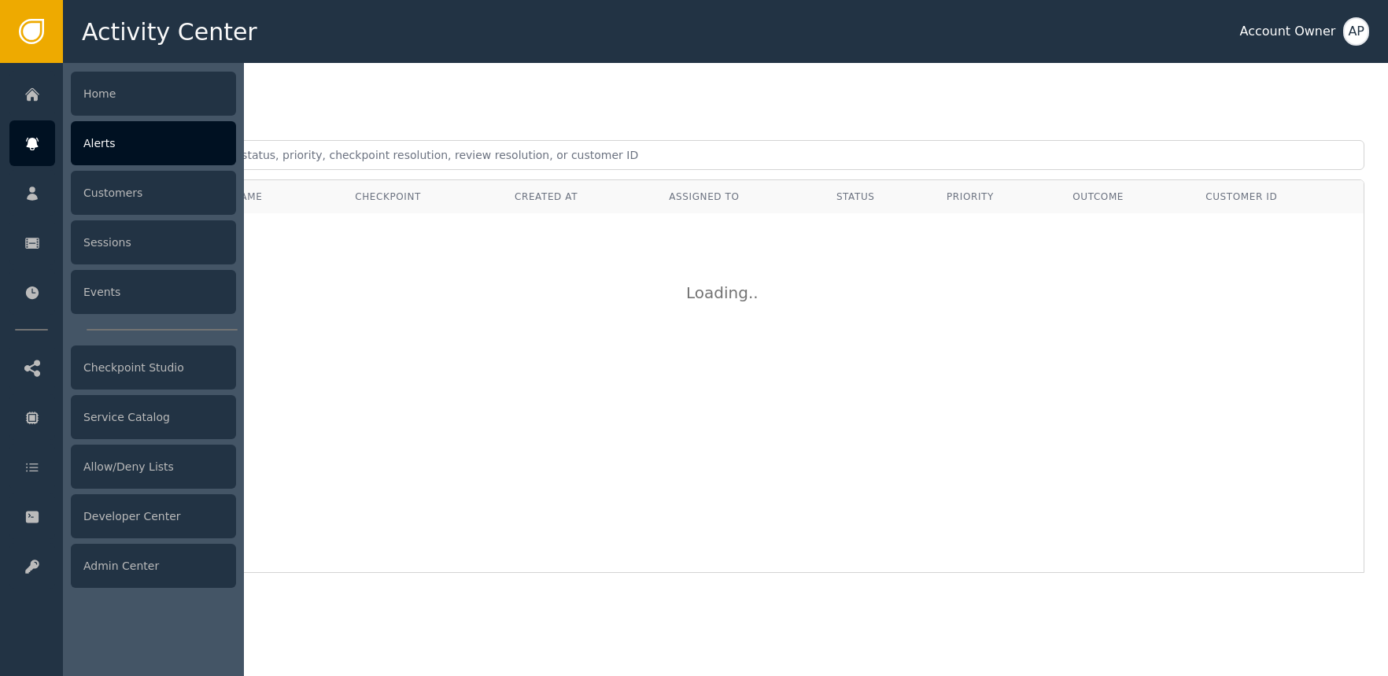
click at [124, 146] on div "Alerts" at bounding box center [153, 143] width 165 height 44
click at [116, 150] on div "Alerts" at bounding box center [153, 143] width 165 height 44
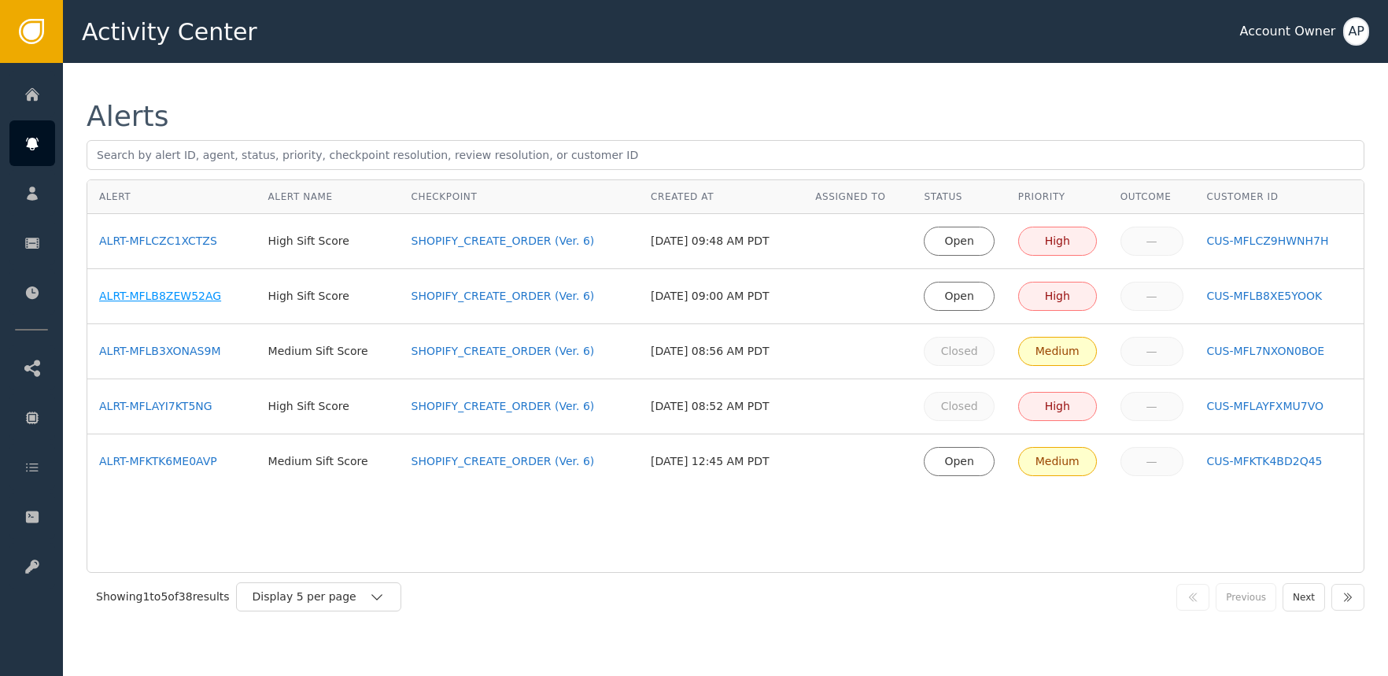
click at [182, 296] on div "ALRT-MFLB8ZEW52AG" at bounding box center [172, 296] width 146 height 17
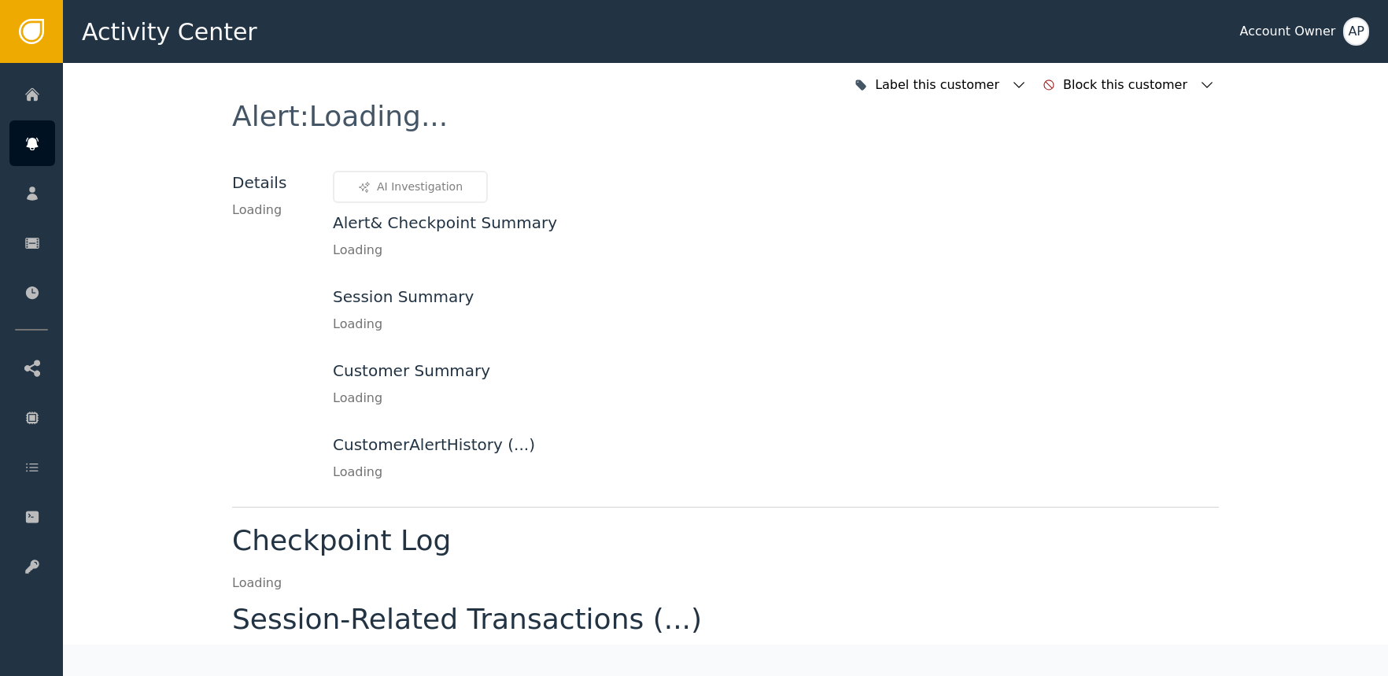
scroll to position [3, 0]
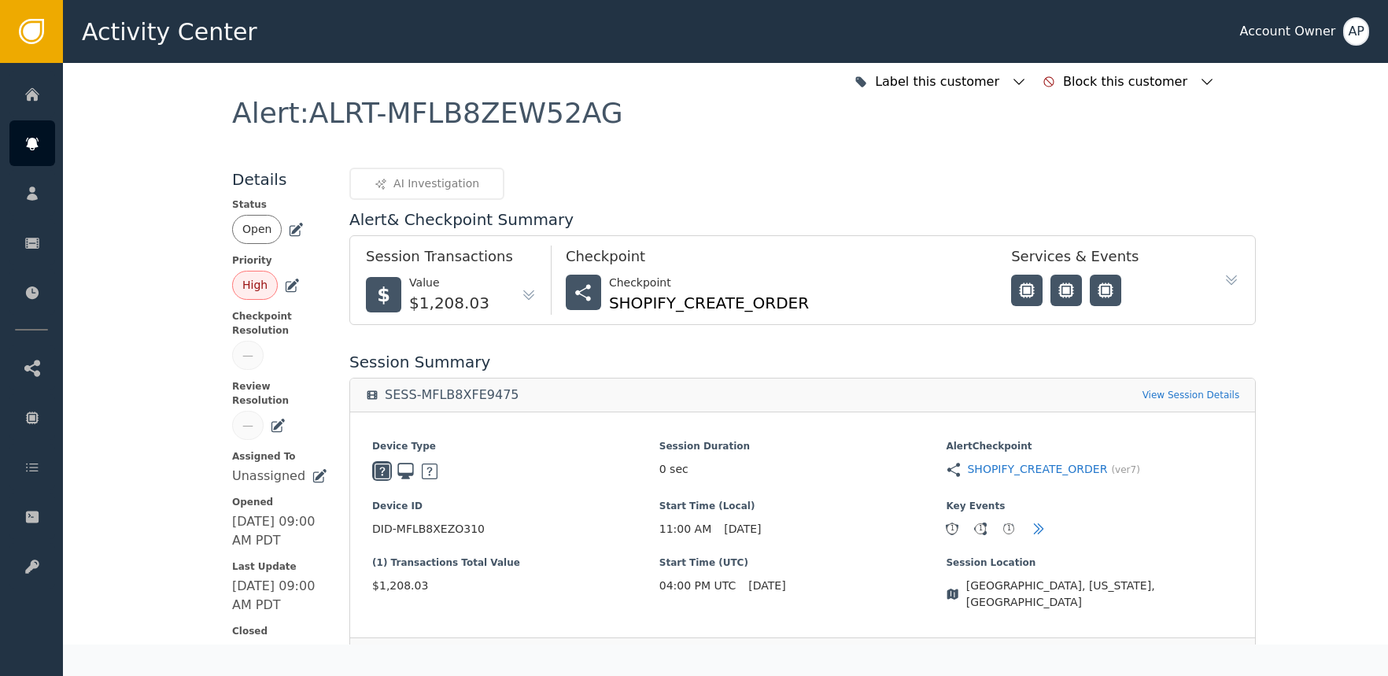
click at [930, 197] on div "AI Investigation" at bounding box center [802, 184] width 906 height 32
click at [916, 189] on div "AI Investigation" at bounding box center [802, 184] width 906 height 32
click at [675, 356] on div "Session Summary" at bounding box center [802, 362] width 906 height 24
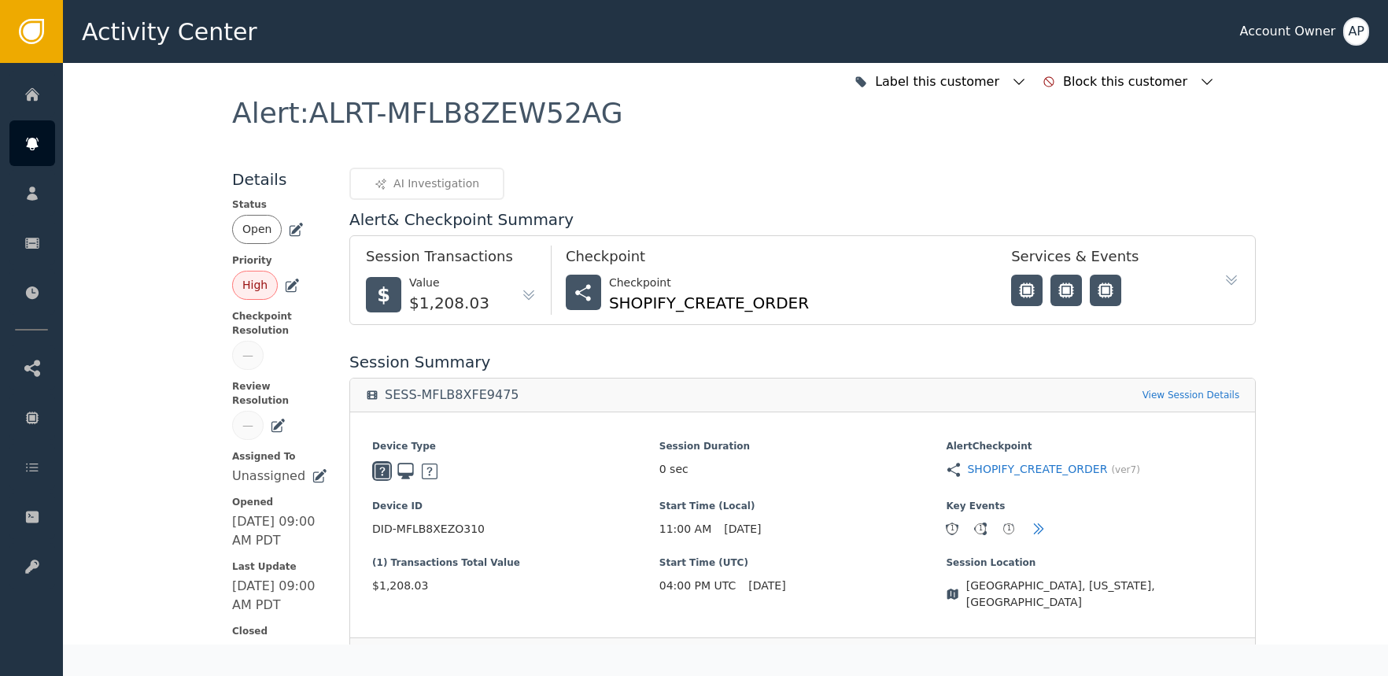
click at [751, 365] on div "Session Summary" at bounding box center [802, 362] width 906 height 24
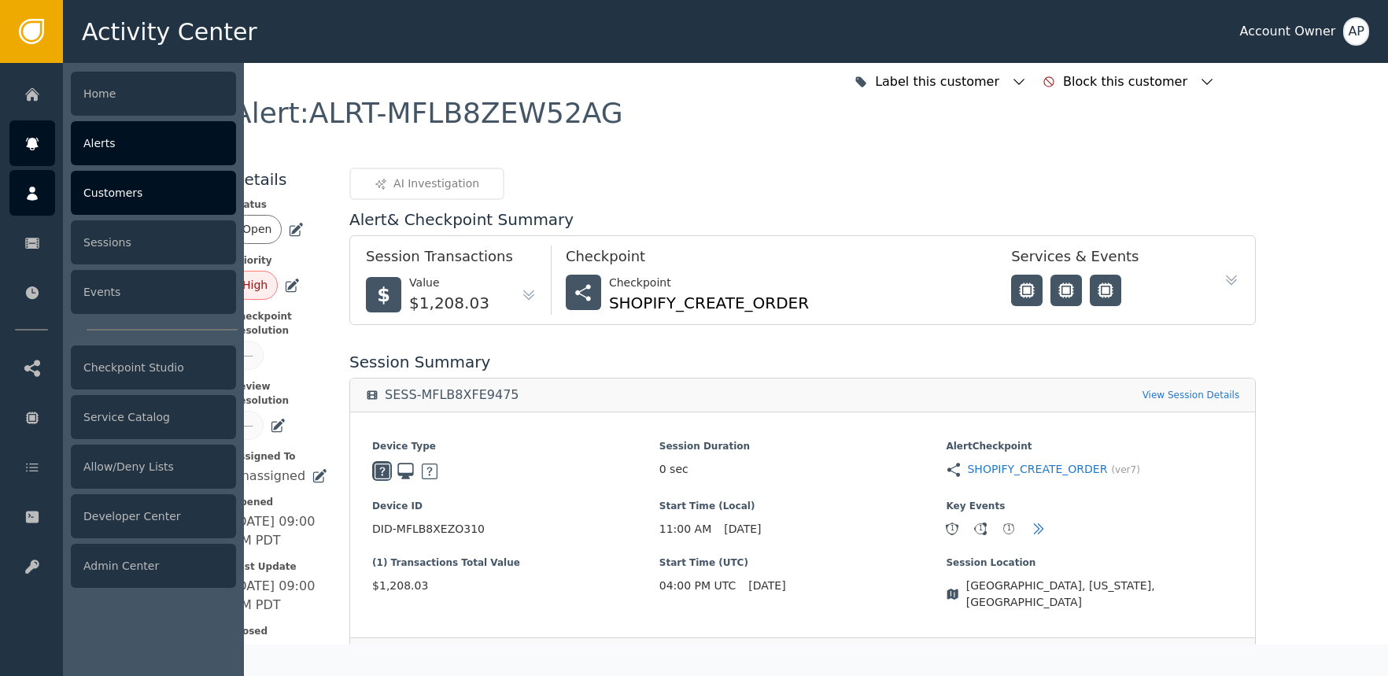
click at [117, 202] on div "Customers" at bounding box center [153, 193] width 165 height 44
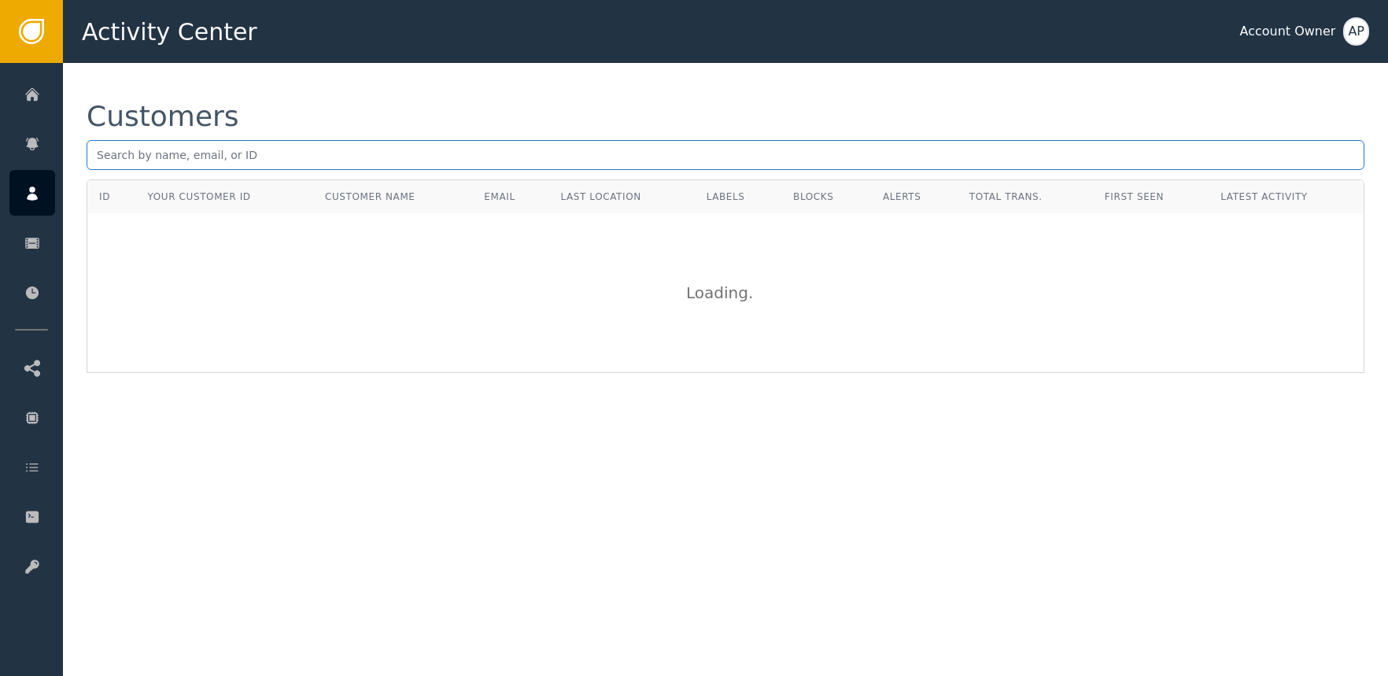
click at [286, 155] on input "text" at bounding box center [726, 155] width 1278 height 30
paste input "[PERSON_NAME]"
type input "[PERSON_NAME]"
